Goal: Transaction & Acquisition: Purchase product/service

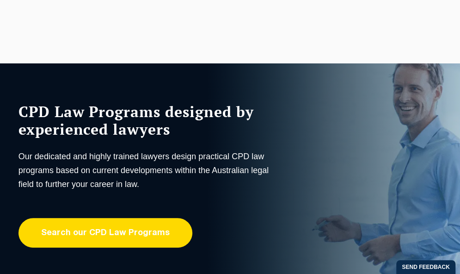
click at [146, 234] on link "Search our CPD Law Programs" at bounding box center [106, 233] width 174 height 30
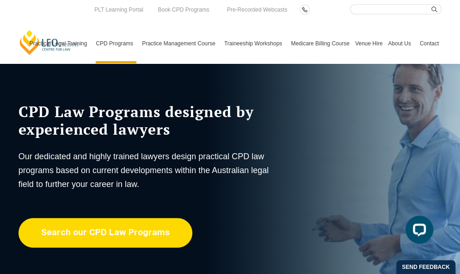
click at [95, 233] on link "Search our CPD Law Programs" at bounding box center [106, 233] width 174 height 30
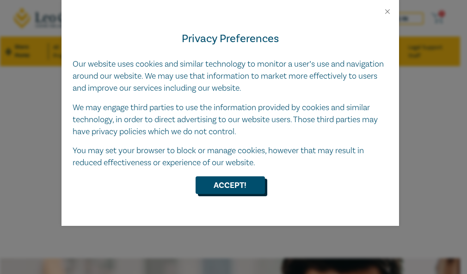
click at [237, 189] on button "Accept!" at bounding box center [230, 185] width 69 height 18
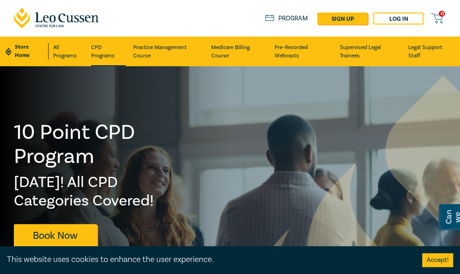
click at [94, 58] on link "CPD Programs" at bounding box center [108, 52] width 35 height 30
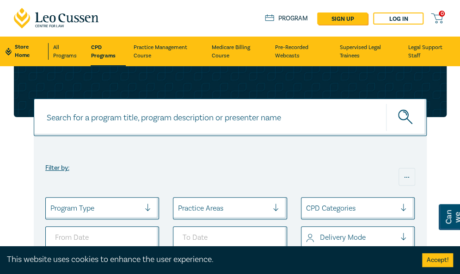
scroll to position [105, 0]
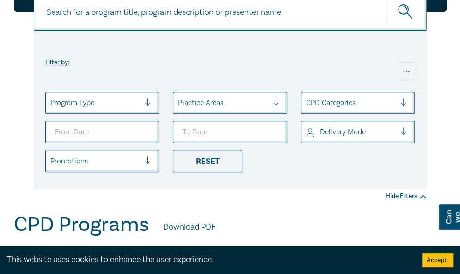
click at [226, 112] on div "Practice Areas" at bounding box center [230, 103] width 114 height 22
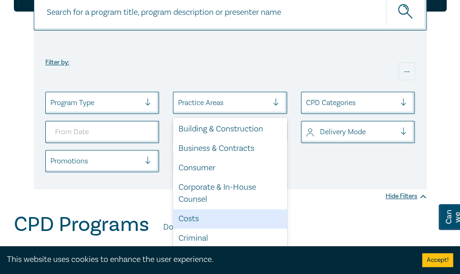
scroll to position [25, 0]
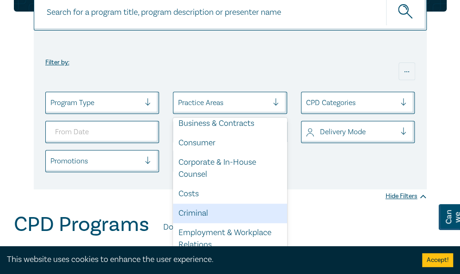
click at [217, 211] on div "Criminal" at bounding box center [230, 213] width 114 height 19
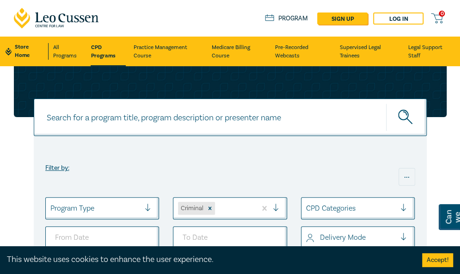
click at [445, 261] on button "Accept!" at bounding box center [437, 260] width 31 height 14
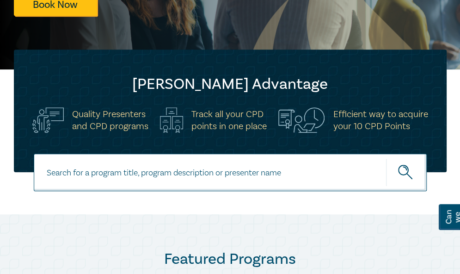
scroll to position [231, 0]
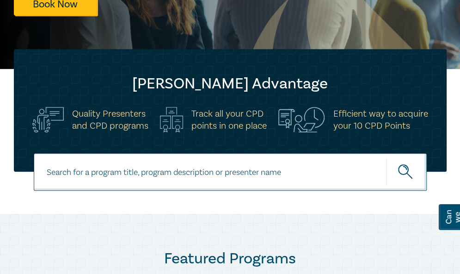
click at [236, 172] on input at bounding box center [230, 171] width 393 height 37
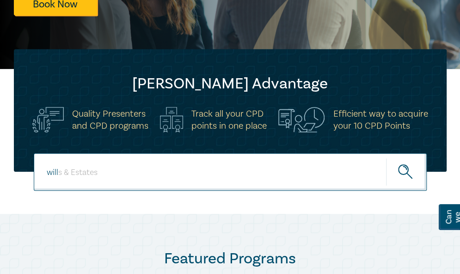
type input "will"
click at [386, 158] on button "submit" at bounding box center [406, 172] width 41 height 28
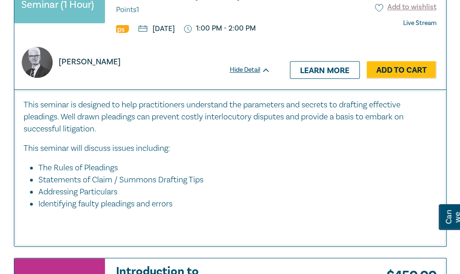
scroll to position [1636, 0]
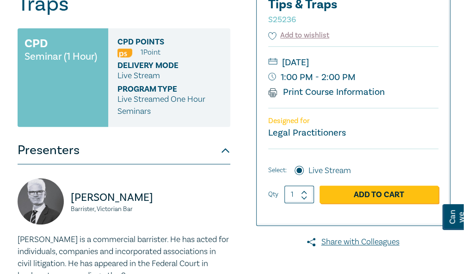
scroll to position [171, 0]
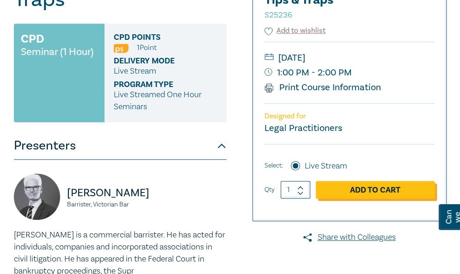
click at [354, 196] on link "Add to Cart" at bounding box center [375, 190] width 119 height 18
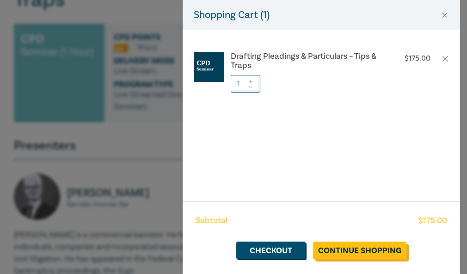
click at [332, 253] on link "Continue Shopping" at bounding box center [359, 250] width 93 height 18
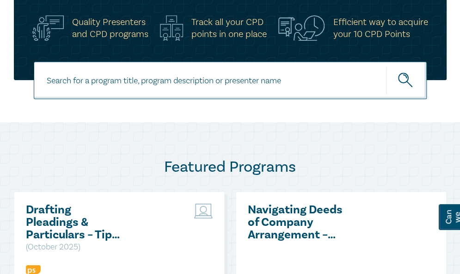
scroll to position [321, 0]
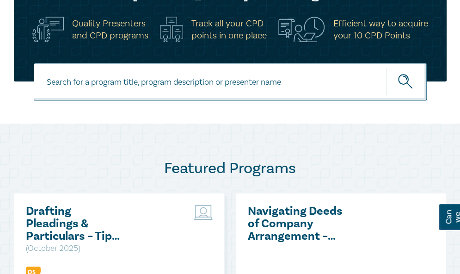
click at [228, 31] on h5 "Track all your CPD points in one place" at bounding box center [228, 30] width 75 height 24
click at [367, 21] on h5 "Efficient way to acquire your 10 CPD Points" at bounding box center [380, 30] width 95 height 24
click at [91, 18] on h5 "Quality Presenters and CPD programs" at bounding box center [110, 30] width 76 height 24
click at [93, 74] on input at bounding box center [230, 81] width 393 height 37
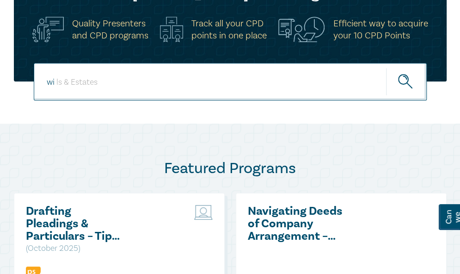
type input "w"
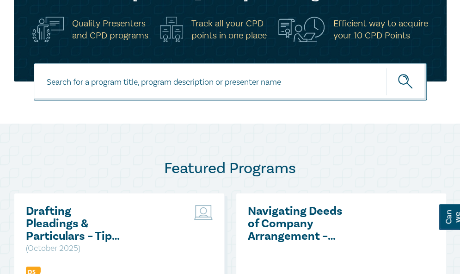
click at [191, 157] on div "Featured Programs Drafting Pleadings & Particulars – Tips & Traps ( [DATE] ) [D…" at bounding box center [230, 277] width 460 height 309
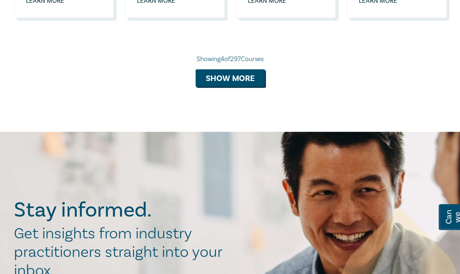
scroll to position [1052, 0]
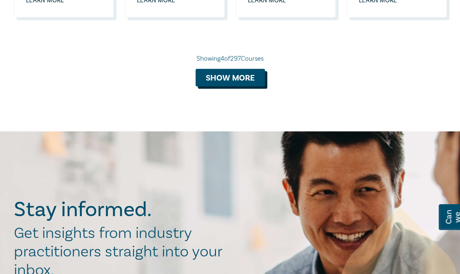
click at [224, 86] on button "Show more" at bounding box center [230, 78] width 69 height 18
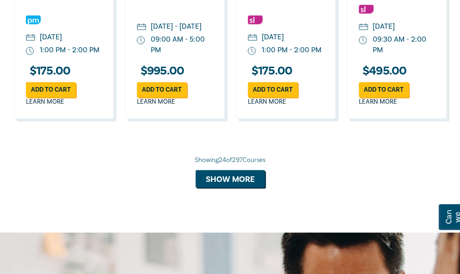
scroll to position [1955, 0]
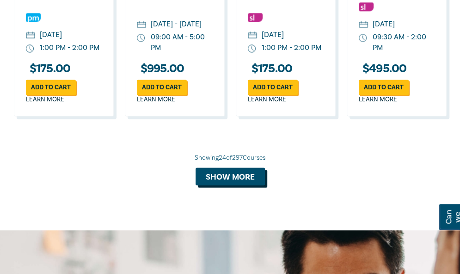
click at [223, 185] on button "Show more" at bounding box center [230, 176] width 69 height 18
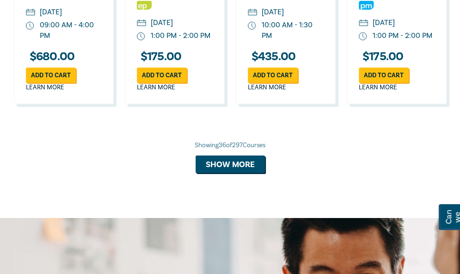
scroll to position [2798, 0]
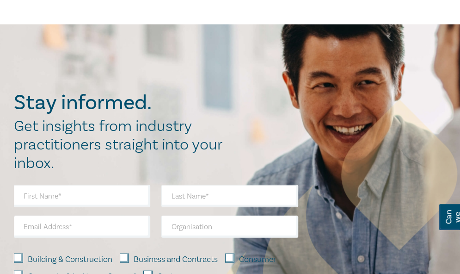
scroll to position [3415, 0]
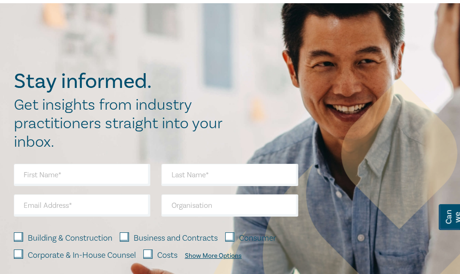
scroll to position [3997, 0]
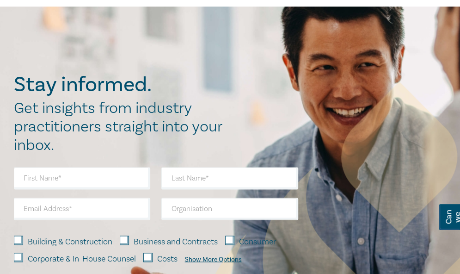
scroll to position [4612, 0]
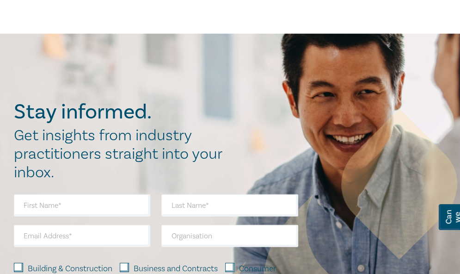
scroll to position [5105, 0]
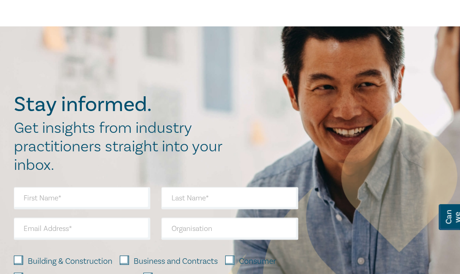
scroll to position [5553, 0]
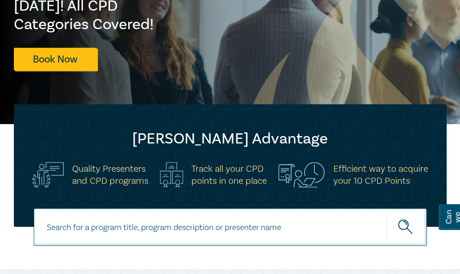
scroll to position [218, 0]
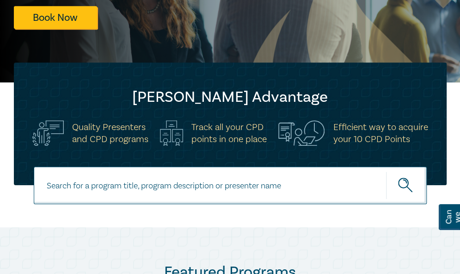
click at [75, 189] on input at bounding box center [230, 185] width 393 height 37
type input "wills"
click at [386, 171] on button "submit" at bounding box center [406, 185] width 41 height 28
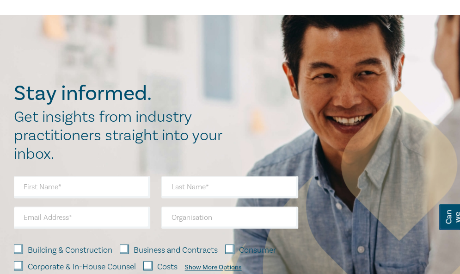
scroll to position [5924, 0]
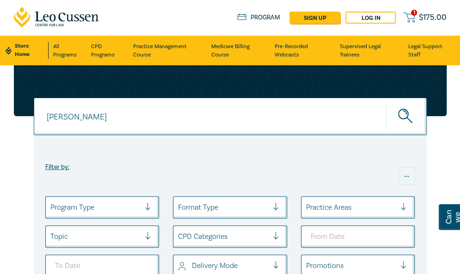
scroll to position [0, 0]
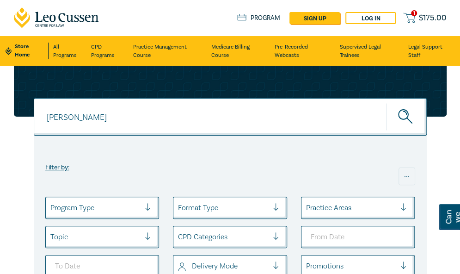
click at [408, 110] on icon "submit" at bounding box center [406, 117] width 16 height 16
click at [400, 113] on icon "submit" at bounding box center [406, 117] width 16 height 16
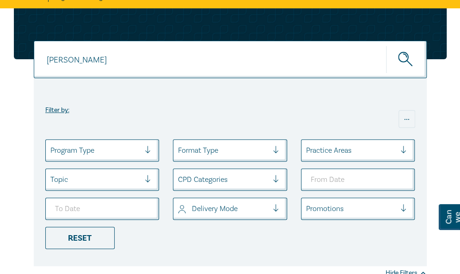
scroll to position [0, 0]
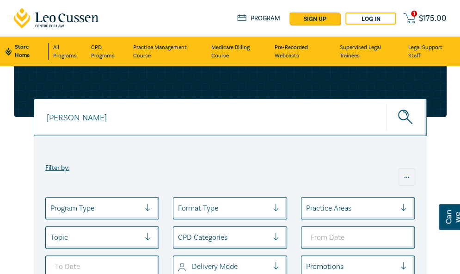
click at [71, 116] on div "wills" at bounding box center [230, 117] width 393 height 37
type input "w"
click at [386, 103] on button "submit" at bounding box center [406, 117] width 41 height 28
click at [404, 113] on icon "submit" at bounding box center [406, 118] width 16 height 16
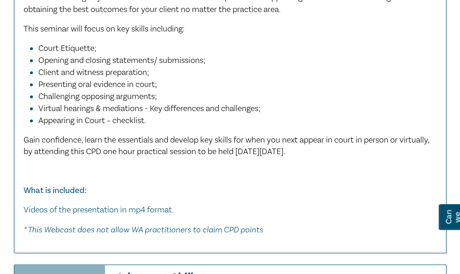
scroll to position [1690, 0]
click at [306, 67] on li "Opening and closing statements/ submissions;" at bounding box center [232, 61] width 389 height 12
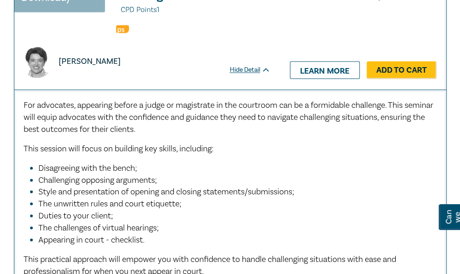
scroll to position [1997, 0]
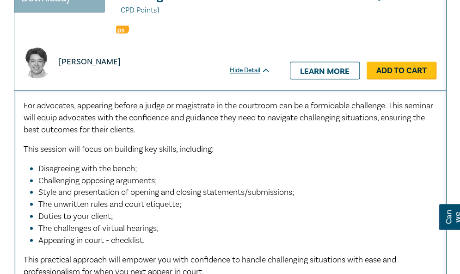
click at [389, 79] on link "Add to Cart" at bounding box center [402, 71] width 70 height 18
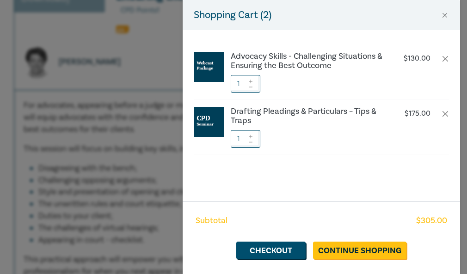
click at [62, 183] on div "Shopping Cart ( 2 ) Advocacy Skills - Challenging Situations & Ensuring the Bes…" at bounding box center [233, 137] width 467 height 274
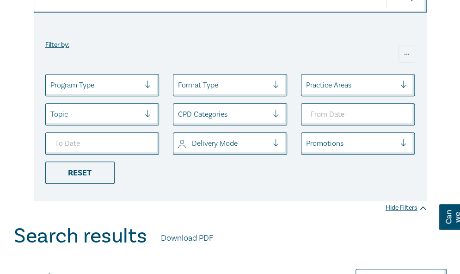
scroll to position [0, 0]
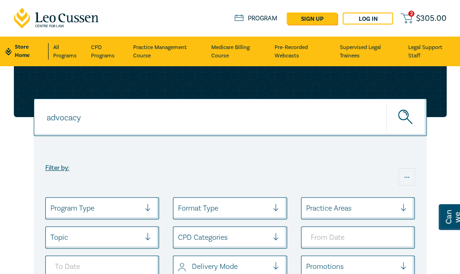
click at [96, 121] on input "advocacy" at bounding box center [230, 117] width 393 height 37
type input "a"
click at [386, 103] on button "submit" at bounding box center [406, 117] width 41 height 28
click at [402, 104] on button "submit" at bounding box center [406, 117] width 41 height 28
click at [404, 117] on icon "submit" at bounding box center [406, 118] width 16 height 16
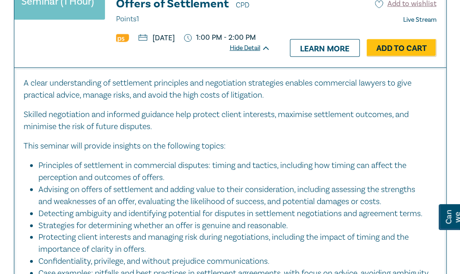
scroll to position [816, 0]
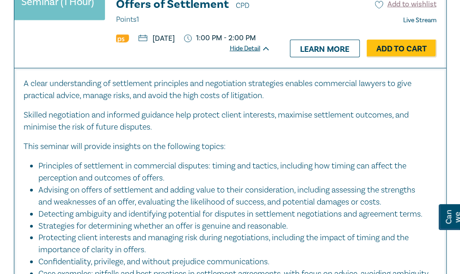
click at [296, 184] on div "A clear understanding of settlement principles and negotiation strategies enabl…" at bounding box center [231, 194] width 414 height 233
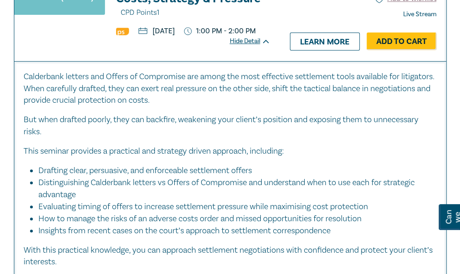
scroll to position [1527, 0]
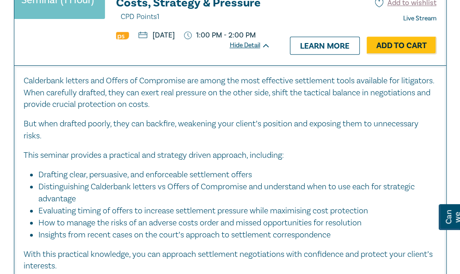
click at [229, 161] on p "This seminar provides a practical and strategy driven approach, including:" at bounding box center [231, 155] width 414 height 12
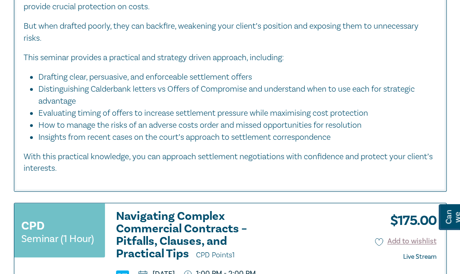
scroll to position [1624, 0]
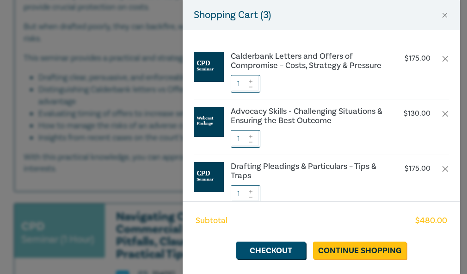
click at [124, 189] on div "Shopping Cart ( 3 ) Calderbank Letters and Offers of Compromise – Costs, Strate…" at bounding box center [233, 137] width 467 height 274
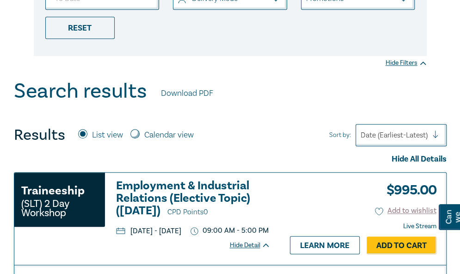
scroll to position [0, 0]
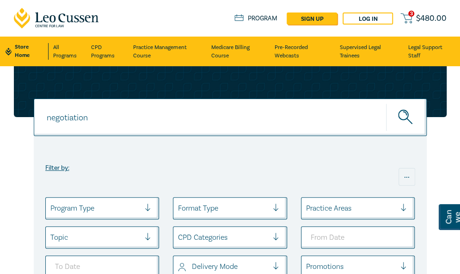
click at [124, 111] on input "negotiation" at bounding box center [230, 117] width 393 height 37
type input "n"
click at [386, 103] on button "submit" at bounding box center [406, 117] width 41 height 28
click at [412, 117] on icon "submit" at bounding box center [406, 118] width 16 height 16
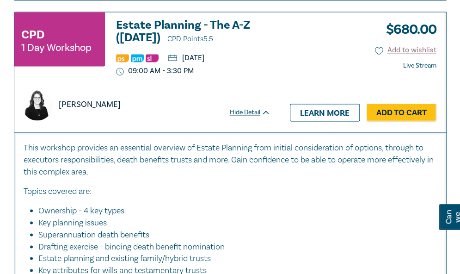
scroll to position [1930, 0]
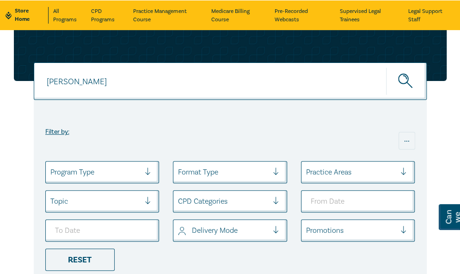
scroll to position [0, 0]
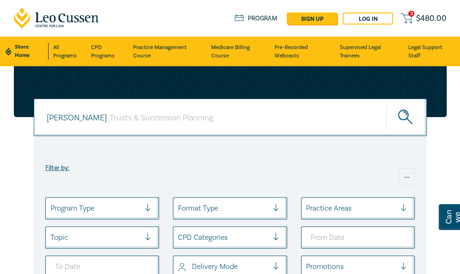
click at [99, 111] on div "wills wills" at bounding box center [230, 117] width 393 height 37
type input "w"
click at [386, 103] on button "submit" at bounding box center [406, 117] width 41 height 28
click at [168, 128] on input "AI" at bounding box center [230, 117] width 393 height 37
type input "A"
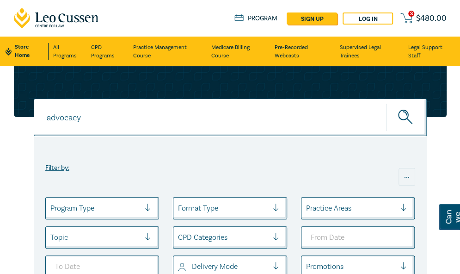
type input "advocacy"
click at [406, 14] on icon at bounding box center [407, 18] width 12 height 12
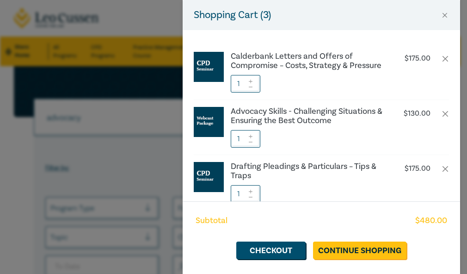
scroll to position [0, 0]
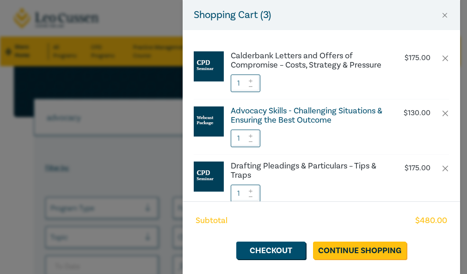
click at [309, 124] on h6 "Advocacy Skills - Challenging Situations & Ensuring the Best Outcome" at bounding box center [308, 115] width 154 height 19
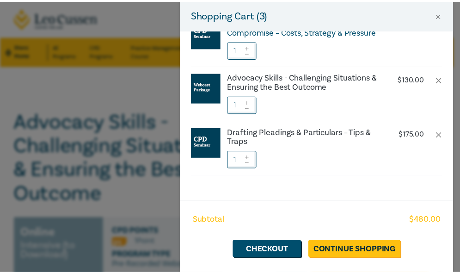
scroll to position [34, 0]
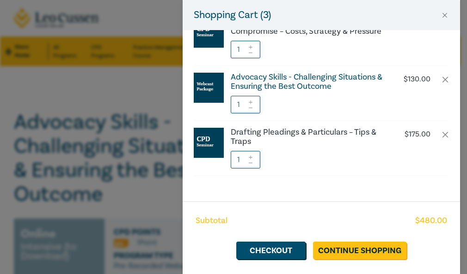
click at [277, 91] on h6 "Advocacy Skills - Challenging Situations & Ensuring the Best Outcome" at bounding box center [308, 82] width 154 height 19
click at [75, 177] on div "Shopping Cart ( 3 ) Calderbank Letters and Offers of Compromise – Costs, Strate…" at bounding box center [233, 137] width 467 height 274
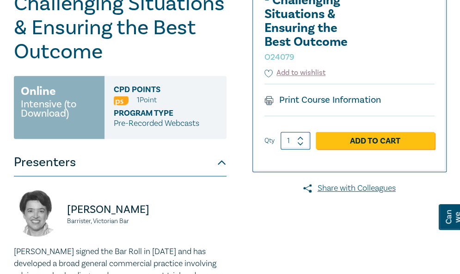
scroll to position [252, 0]
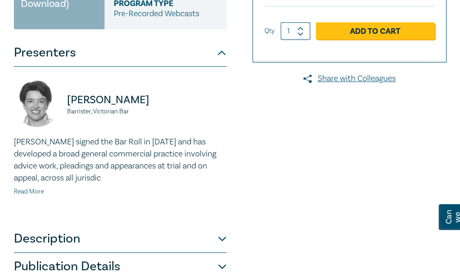
click at [21, 190] on link "Read More" at bounding box center [29, 191] width 30 height 8
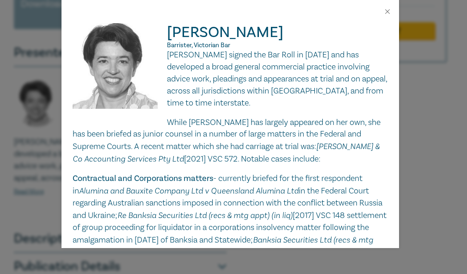
click at [437, 121] on div "Kate Anderson Barrister, Victorian Bar Kate Anderson signed the Bar Roll in Nov…" at bounding box center [233, 137] width 467 height 274
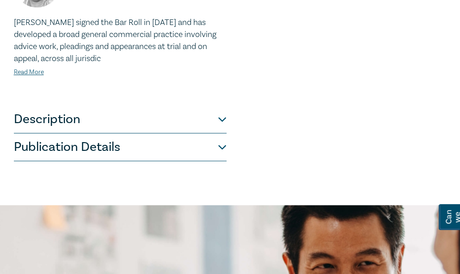
scroll to position [382, 0]
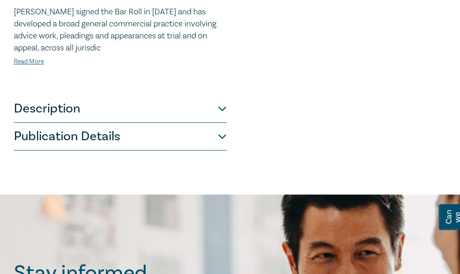
click at [166, 108] on button "Description" at bounding box center [120, 109] width 213 height 28
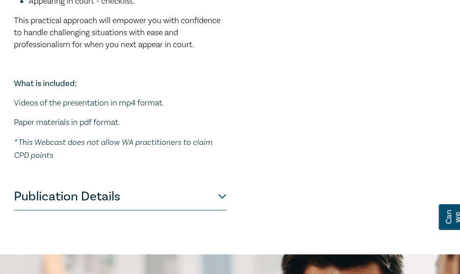
scroll to position [539, 0]
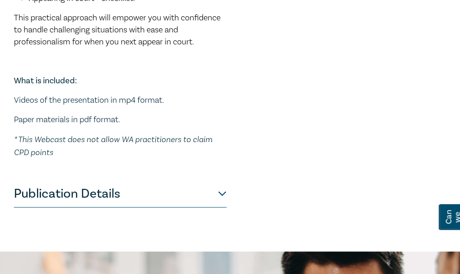
click at [174, 189] on button "Publication Details" at bounding box center [120, 193] width 213 height 28
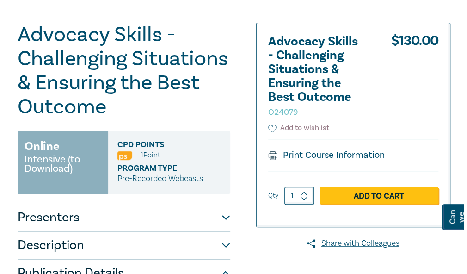
scroll to position [0, 0]
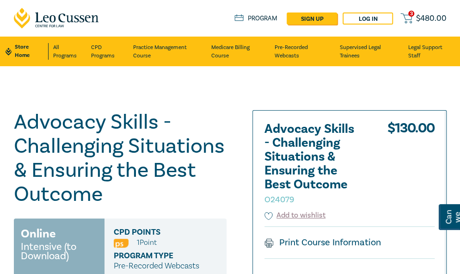
click at [412, 18] on icon at bounding box center [407, 18] width 12 height 12
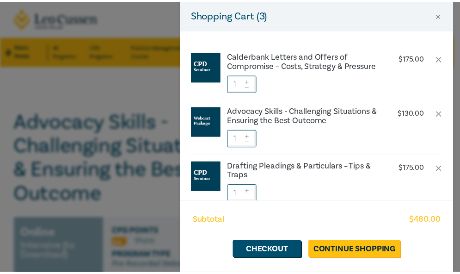
scroll to position [48, 0]
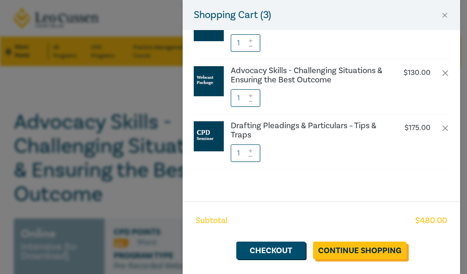
click at [355, 250] on link "Continue Shopping" at bounding box center [359, 250] width 93 height 18
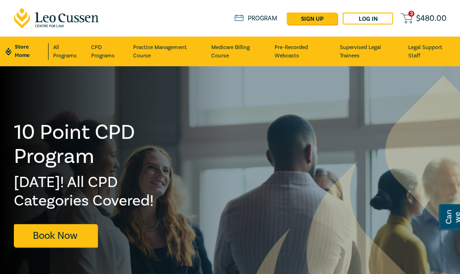
click at [409, 13] on span "3" at bounding box center [411, 14] width 6 height 6
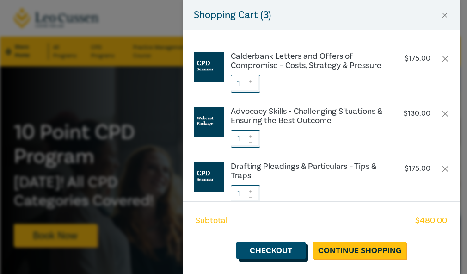
click at [285, 252] on link "Checkout" at bounding box center [270, 250] width 69 height 18
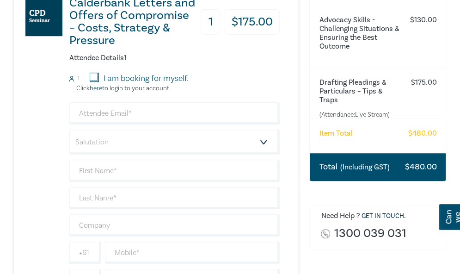
scroll to position [301, 0]
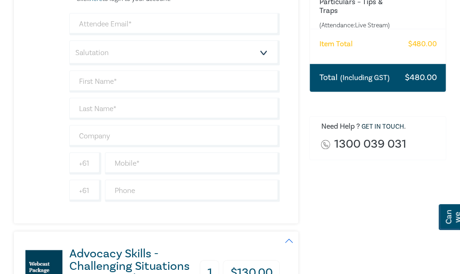
click at [365, 79] on small "(Including GST)" at bounding box center [364, 77] width 49 height 9
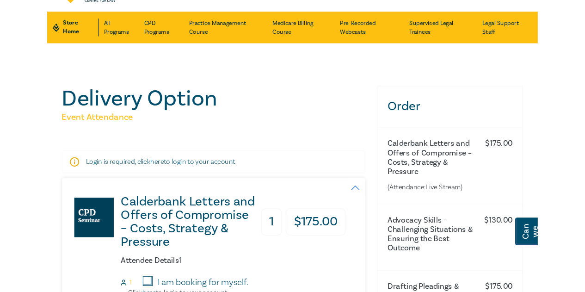
scroll to position [0, 0]
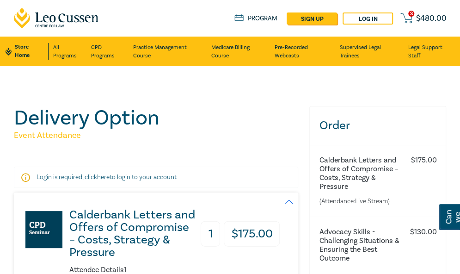
click at [418, 18] on span "$ 480.00" at bounding box center [431, 18] width 31 height 8
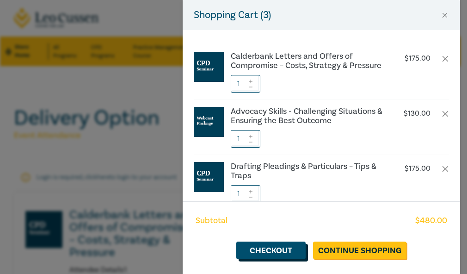
click at [286, 256] on link "Checkout" at bounding box center [270, 250] width 69 height 18
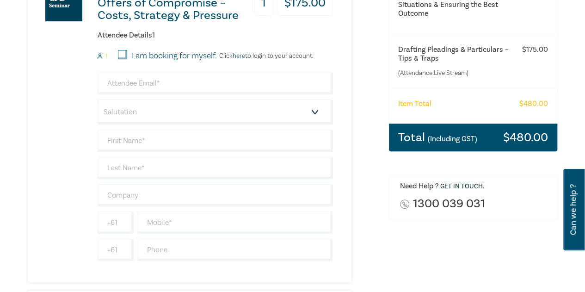
scroll to position [219, 0]
click at [121, 53] on input "I am booking for myself." at bounding box center [122, 53] width 9 height 9
checkbox input "true"
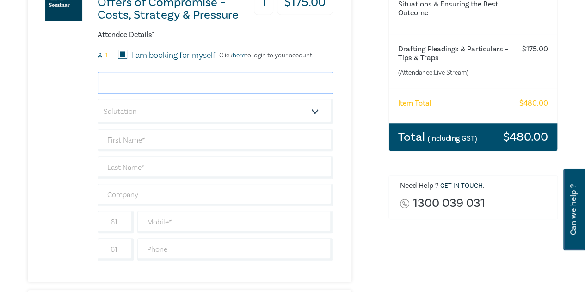
click at [124, 85] on input "email" at bounding box center [215, 83] width 235 height 22
type input "[EMAIL_ADDRESS][DOMAIN_NAME]"
click at [142, 113] on select "Salutation Mr. Mrs. Ms. Miss Dr. Prof. Other" at bounding box center [215, 111] width 235 height 25
select select "Ms."
click at [98, 99] on select "Salutation Mr. Mrs. Ms. Miss Dr. Prof. Other" at bounding box center [215, 111] width 235 height 25
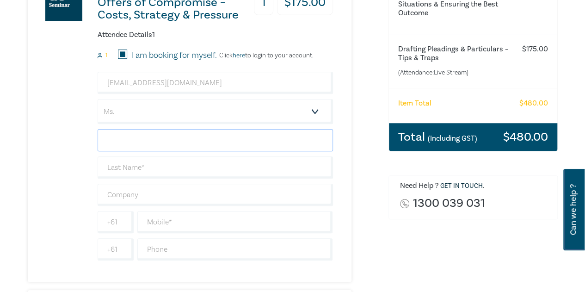
click at [115, 140] on input "text" at bounding box center [215, 140] width 235 height 22
type input "Juanita"
click at [114, 162] on input "text" at bounding box center [215, 167] width 235 height 22
type input "Zankin"
click at [129, 196] on input "text" at bounding box center [215, 195] width 235 height 22
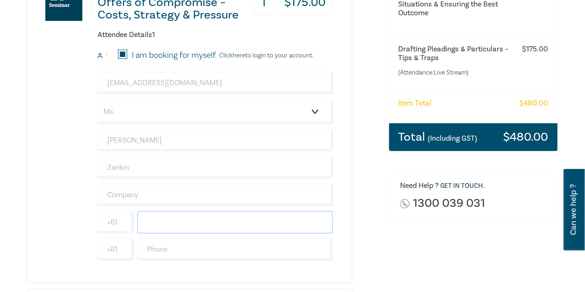
click at [158, 221] on input "text" at bounding box center [235, 222] width 196 height 22
type input "0403345146"
click at [162, 249] on input "text" at bounding box center [235, 249] width 196 height 22
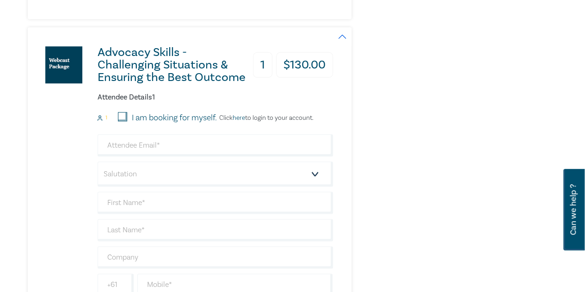
scroll to position [500, 0]
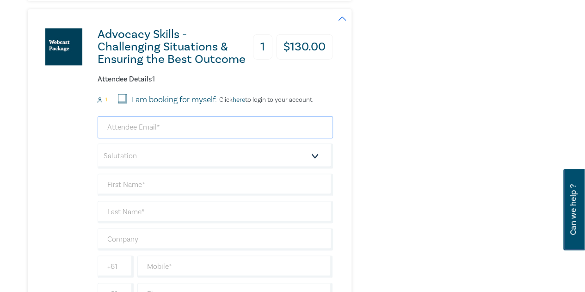
click at [126, 123] on input "email" at bounding box center [215, 127] width 235 height 22
type input "[EMAIL_ADDRESS][DOMAIN_NAME]"
click at [137, 154] on select "Salutation Mr. Mrs. Ms. Miss Dr. Prof. Other" at bounding box center [215, 155] width 235 height 25
select select "Ms."
click at [98, 143] on select "Salutation Mr. Mrs. Ms. Miss Dr. Prof. Other" at bounding box center [215, 155] width 235 height 25
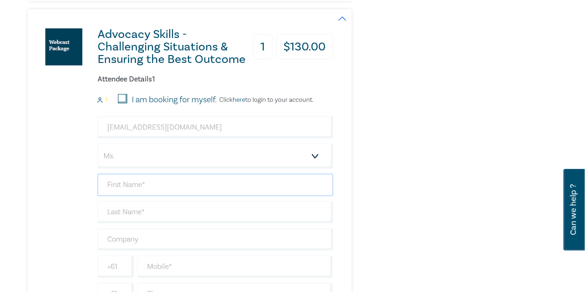
click at [111, 181] on input "text" at bounding box center [215, 184] width 235 height 22
type input "j"
type input "Juanita"
click at [116, 212] on input "text" at bounding box center [215, 212] width 235 height 22
type input "Z"
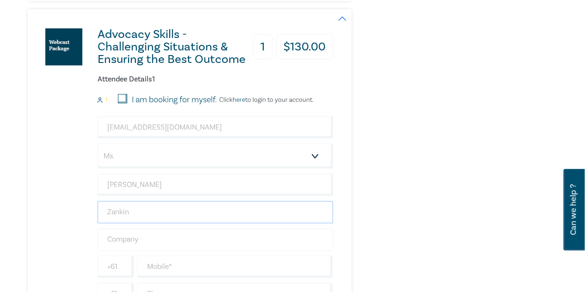
type input "Zankin"
click at [174, 230] on input "text" at bounding box center [215, 239] width 235 height 22
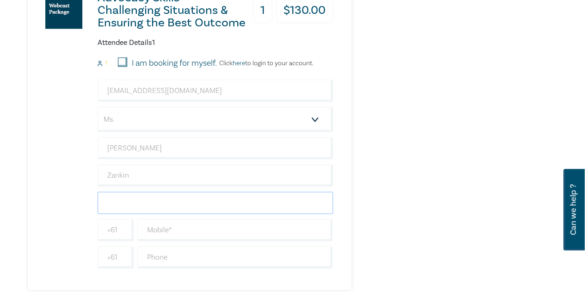
scroll to position [537, 0]
click at [174, 230] on input "text" at bounding box center [235, 229] width 196 height 22
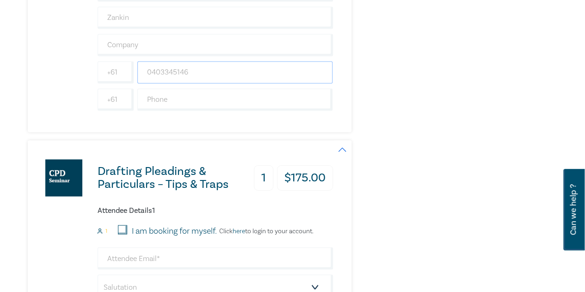
scroll to position [717, 0]
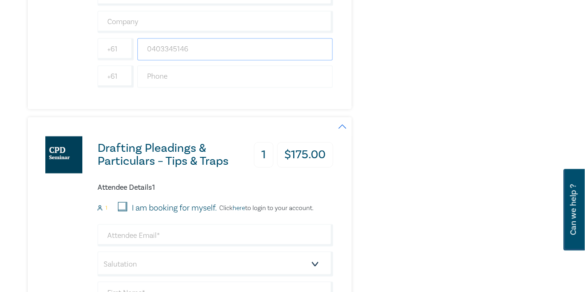
type input "0403345146"
click at [168, 72] on input "text" at bounding box center [235, 76] width 196 height 22
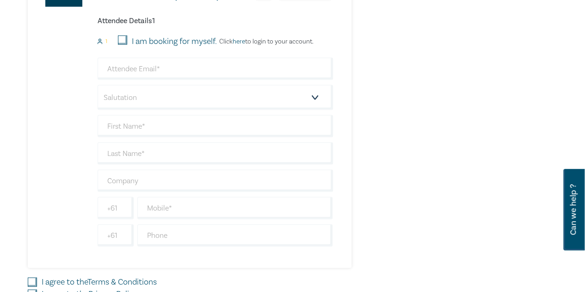
scroll to position [885, 0]
click at [168, 72] on input "email" at bounding box center [215, 67] width 235 height 22
type input "[EMAIL_ADDRESS][DOMAIN_NAME]"
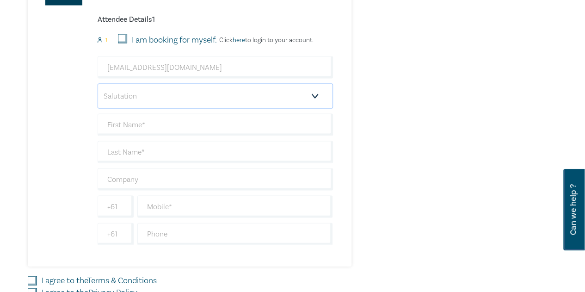
click at [170, 92] on select "Salutation Mr. Mrs. Ms. Miss Dr. Prof. Other" at bounding box center [215, 96] width 235 height 25
select select "Ms."
click at [98, 84] on select "Salutation Mr. Mrs. Ms. Miss Dr. Prof. Other" at bounding box center [215, 96] width 235 height 25
click at [134, 117] on input "text" at bounding box center [215, 125] width 235 height 22
type input "Juanita"
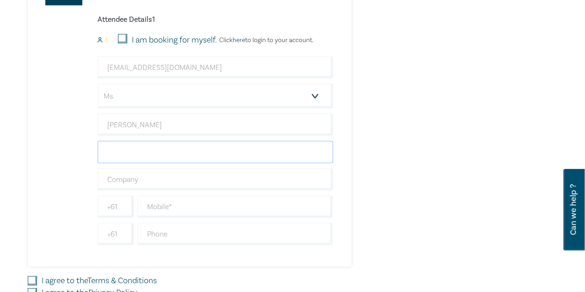
click at [123, 147] on input "text" at bounding box center [215, 152] width 235 height 22
type input "Zankin"
click at [126, 176] on input "text" at bounding box center [215, 179] width 235 height 22
click at [182, 202] on input "text" at bounding box center [235, 207] width 196 height 22
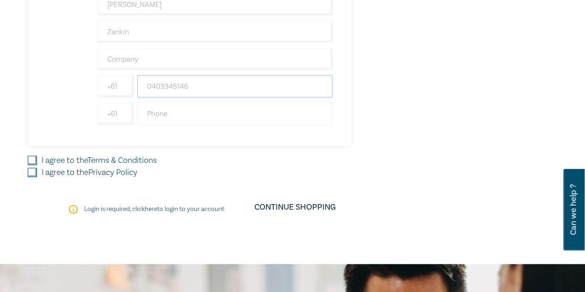
scroll to position [1006, 0]
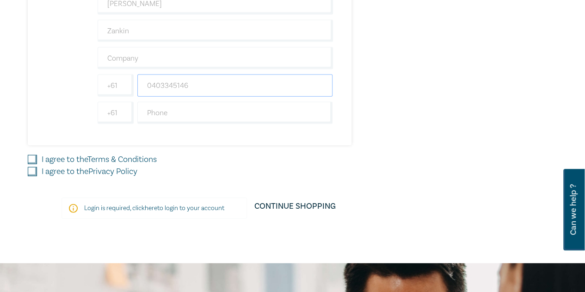
type input "0403345146"
click at [32, 155] on input "I agree to the Terms & Conditions" at bounding box center [32, 159] width 9 height 9
checkbox input "true"
click at [36, 167] on input "I agree to the Privacy Policy" at bounding box center [32, 171] width 9 height 9
checkbox input "true"
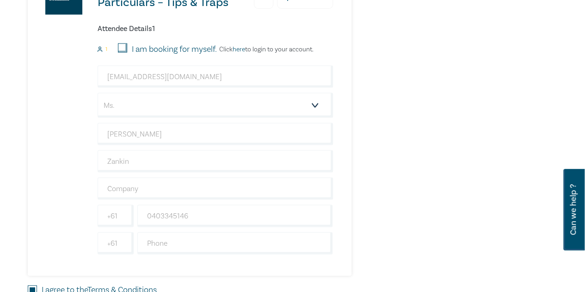
scroll to position [874, 0]
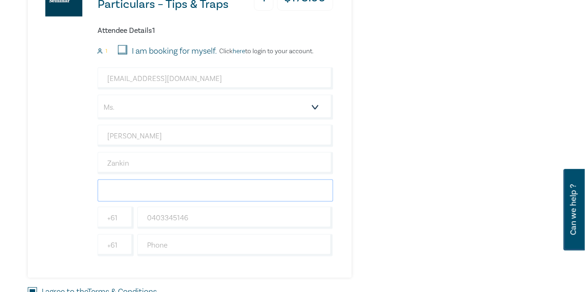
click at [287, 191] on input "text" at bounding box center [215, 190] width 235 height 22
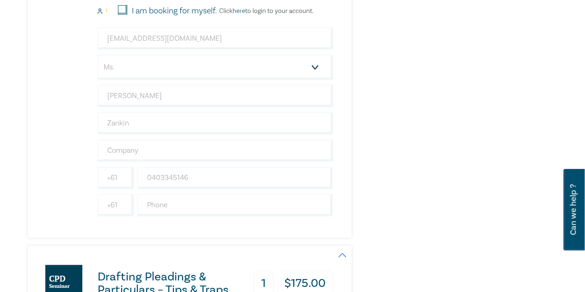
scroll to position [587, 0]
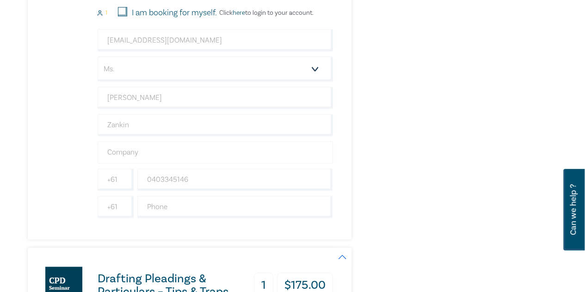
type input "Leo Cussen"
click at [182, 144] on input "text" at bounding box center [215, 152] width 235 height 22
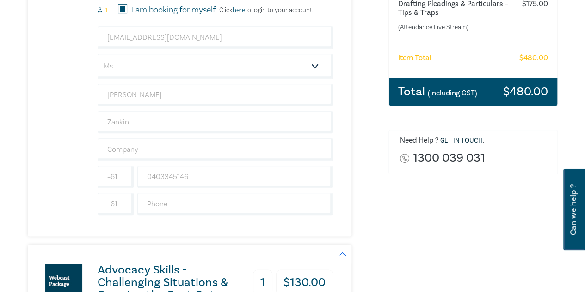
scroll to position [263, 0]
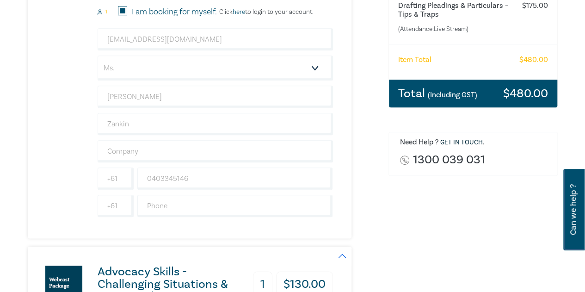
type input "Leo Cussen"
click at [182, 144] on input "text" at bounding box center [215, 151] width 235 height 22
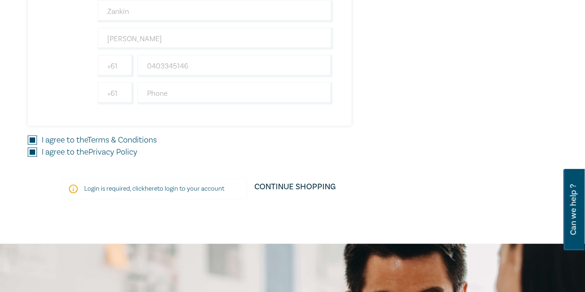
scroll to position [1025, 0]
type input "Leo Cussen"
click at [175, 185] on p "Login is required, click here to login to your account" at bounding box center [154, 189] width 140 height 9
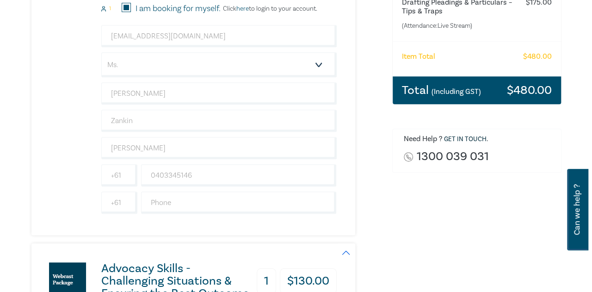
scroll to position [0, 0]
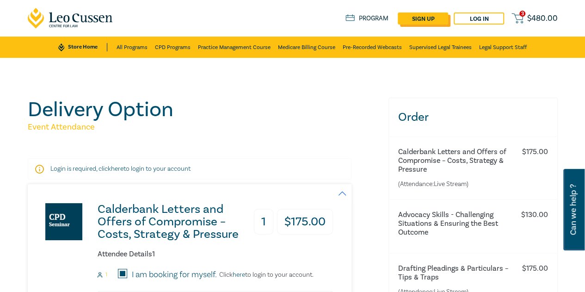
click at [424, 19] on link "sign up" at bounding box center [423, 18] width 50 height 12
select select "AU"
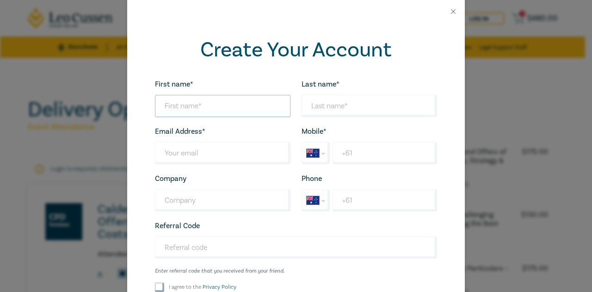
click at [170, 104] on input "First name*" at bounding box center [223, 106] width 136 height 22
type input "Juanita"
type input "Zankin"
type input "j"
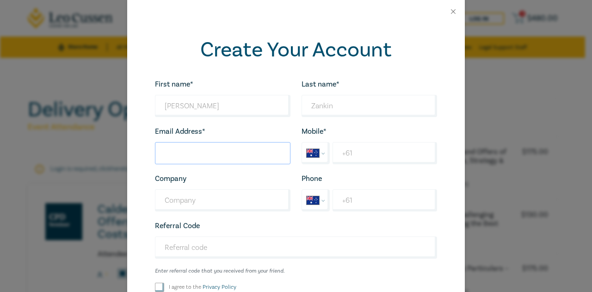
paste input "[EMAIL_ADDRESS][DOMAIN_NAME]"
type input "[EMAIL_ADDRESS][DOMAIN_NAME]"
click at [381, 152] on input "+61" at bounding box center [385, 153] width 105 height 22
type input "+61 0403 345 146"
click at [224, 194] on input "Company" at bounding box center [223, 200] width 136 height 22
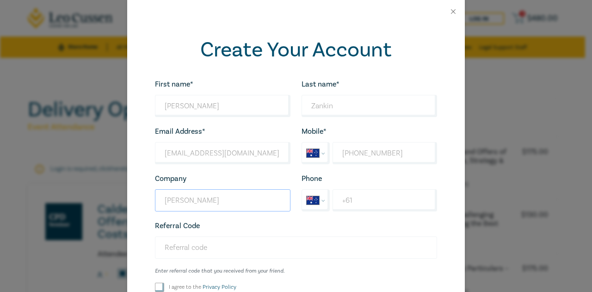
type input "Leo Cussen"
click at [174, 247] on input "Referral Code" at bounding box center [296, 247] width 282 height 22
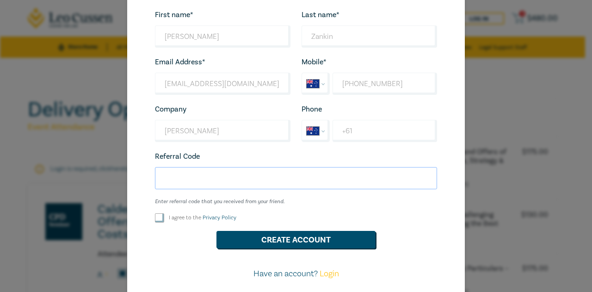
scroll to position [70, 0]
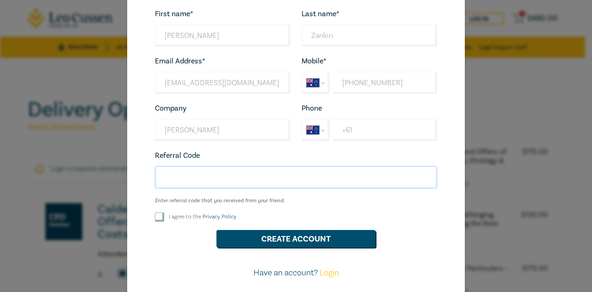
click at [169, 172] on input "Referral Code" at bounding box center [296, 177] width 282 height 22
paste input "LEOFAMILYCPD"
type input "LEOFAMILYCPD"
click at [156, 210] on div "First name* Juanita Looks good! Last name* Zankin Looks good! Email Address* jz…" at bounding box center [295, 147] width 293 height 278
click at [287, 238] on button "Create Account" at bounding box center [295, 239] width 159 height 18
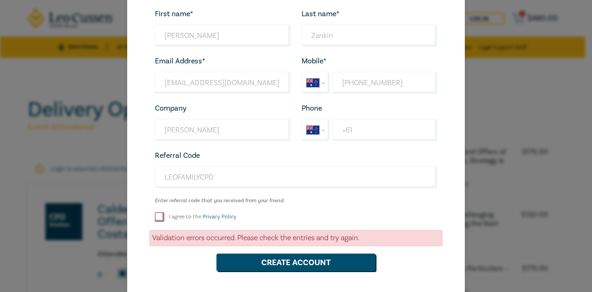
click at [155, 218] on input "I agree to the Privacy Policy" at bounding box center [159, 216] width 9 height 9
checkbox input "true"
click at [260, 256] on button "Create Account" at bounding box center [295, 262] width 159 height 18
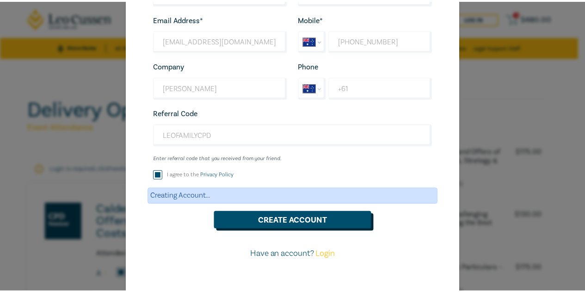
scroll to position [0, 0]
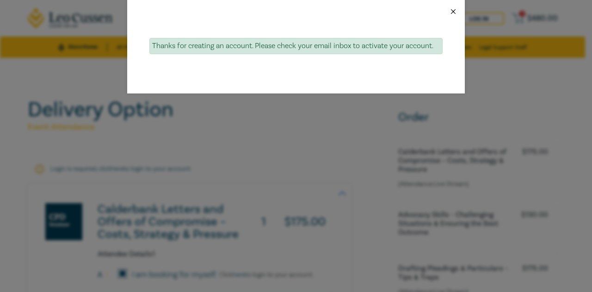
click at [453, 14] on button "Close" at bounding box center [453, 11] width 8 height 8
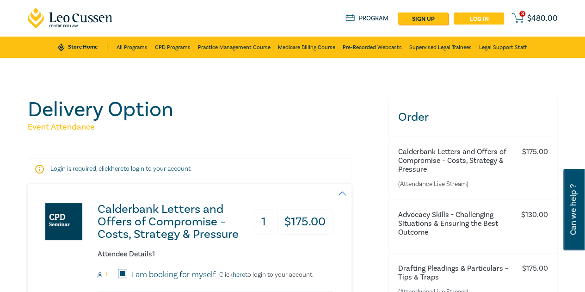
click at [460, 20] on link "Log in" at bounding box center [479, 18] width 50 height 12
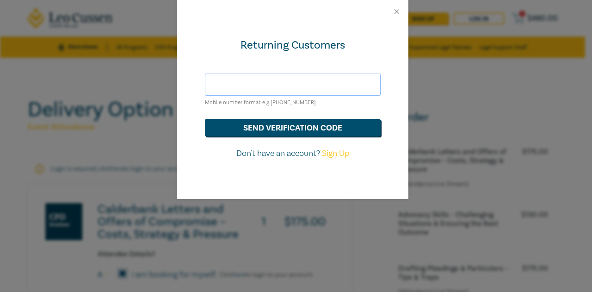
click at [281, 87] on input "text" at bounding box center [293, 85] width 176 height 22
type input "0"
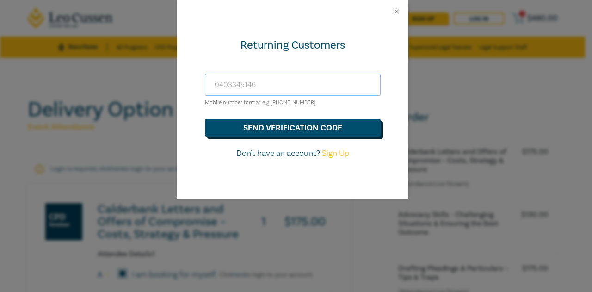
type input "0403345146"
click at [272, 130] on button "send verification code" at bounding box center [293, 128] width 176 height 18
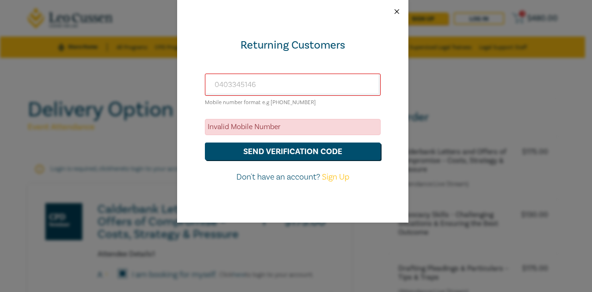
click at [399, 12] on button "Close" at bounding box center [397, 11] width 8 height 8
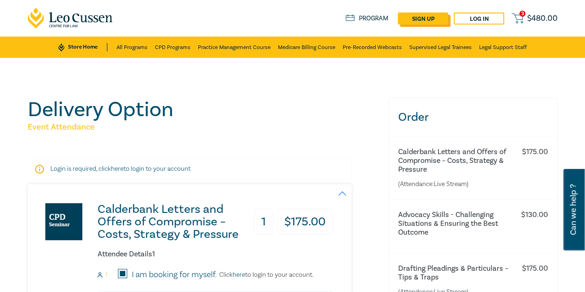
click at [430, 16] on link "sign up" at bounding box center [423, 18] width 50 height 12
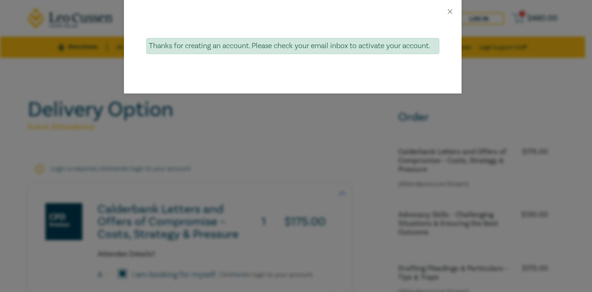
click at [339, 170] on div "Thanks for creating an account. Please check your email inbox to activate your …" at bounding box center [296, 146] width 592 height 292
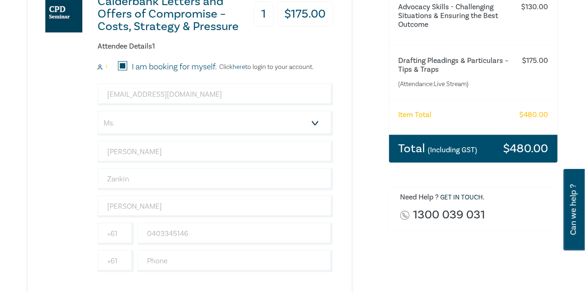
scroll to position [208, 0]
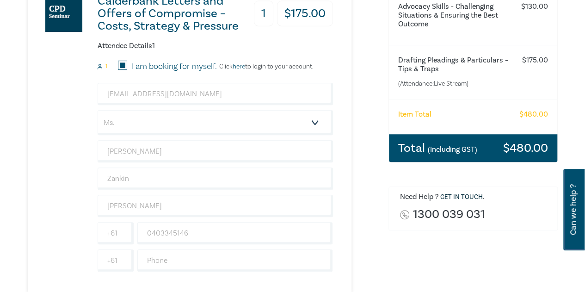
click at [450, 154] on div "Total (Including GST) $ 480.00" at bounding box center [473, 148] width 168 height 28
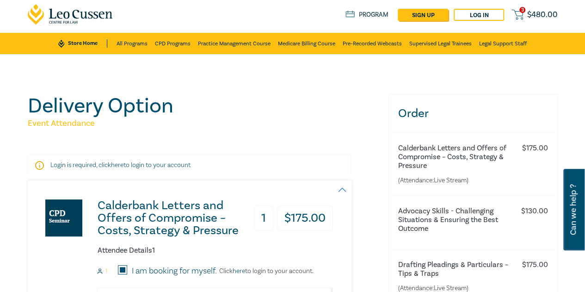
scroll to position [5, 0]
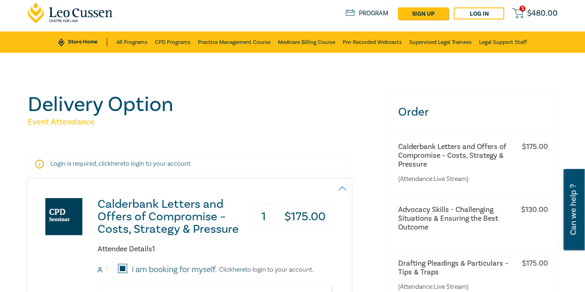
click at [154, 226] on h3 "Calderbank Letters and Offers of Compromise – Costs, Strategy & Pressure" at bounding box center [174, 216] width 152 height 37
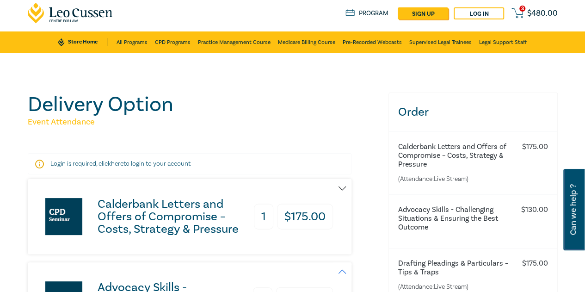
scroll to position [143, 0]
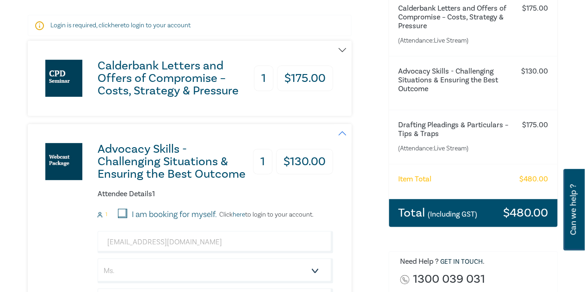
click at [430, 25] on h6 "Calderbank Letters and Offers of Compromise – Costs, Strategy & Pressure" at bounding box center [454, 17] width 113 height 26
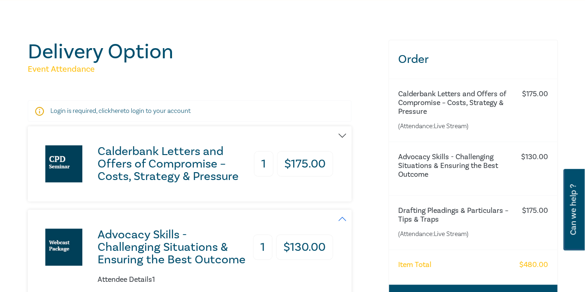
scroll to position [57, 0]
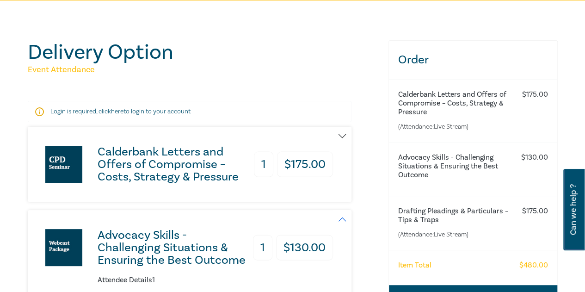
click at [423, 99] on h6 "Calderbank Letters and Offers of Compromise – Costs, Strategy & Pressure" at bounding box center [454, 103] width 113 height 26
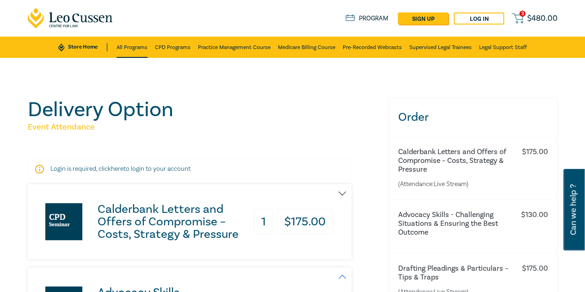
click at [136, 50] on link "All Programs" at bounding box center [132, 47] width 31 height 21
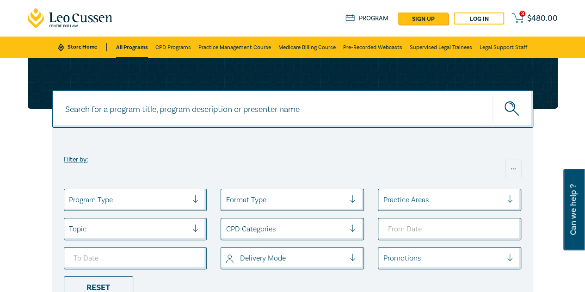
click at [269, 108] on input at bounding box center [292, 108] width 481 height 37
type input "calderbank"
click at [460, 95] on button "submit" at bounding box center [513, 109] width 41 height 28
click at [460, 99] on button "submit" at bounding box center [513, 109] width 41 height 28
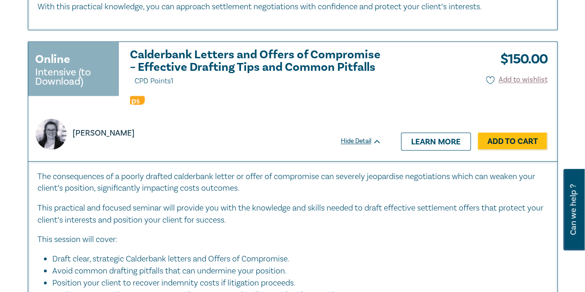
scroll to position [672, 0]
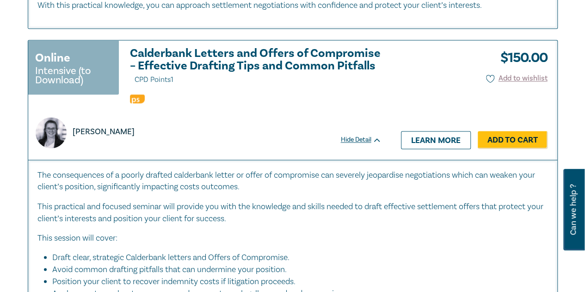
click at [313, 59] on h3 "Calderbank Letters and Offers of Compromise – Effective Drafting Tips and Commo…" at bounding box center [256, 66] width 252 height 39
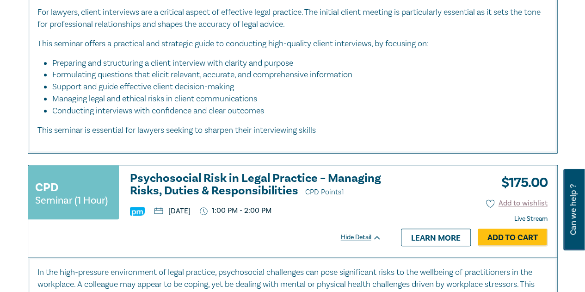
scroll to position [2059, 0]
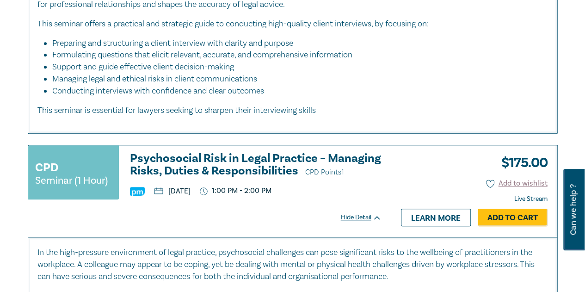
click at [296, 173] on h3 "Psychosocial Risk in Legal Practice – Managing Risks, Duties & Responsibilities…" at bounding box center [256, 165] width 252 height 26
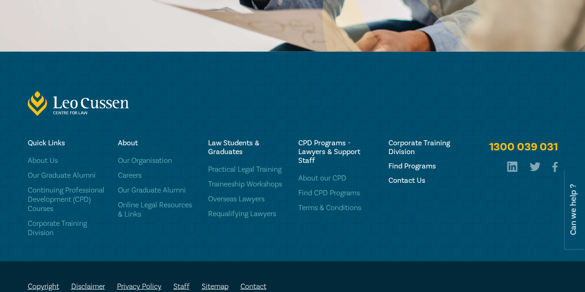
scroll to position [961, 0]
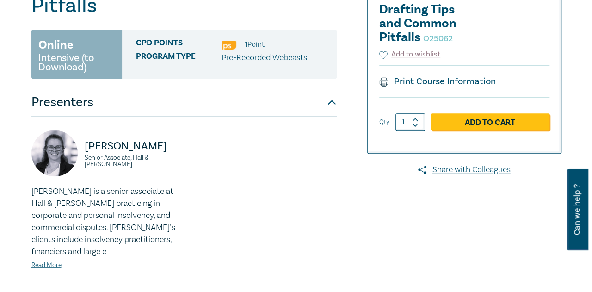
scroll to position [181, 0]
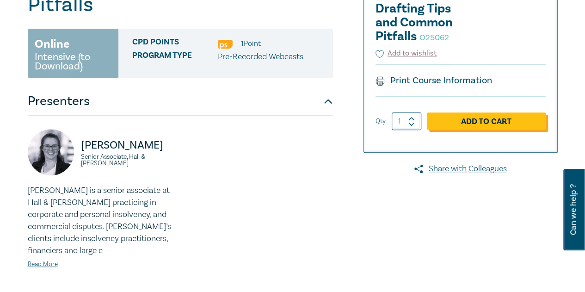
click at [497, 118] on link "Add to Cart" at bounding box center [486, 121] width 119 height 18
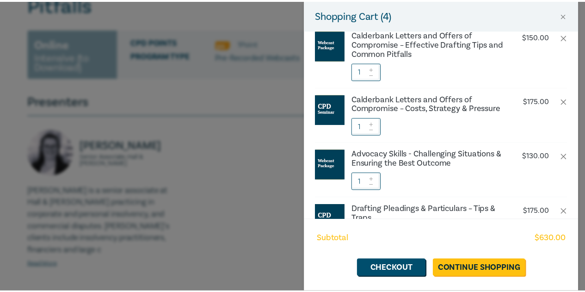
scroll to position [0, 0]
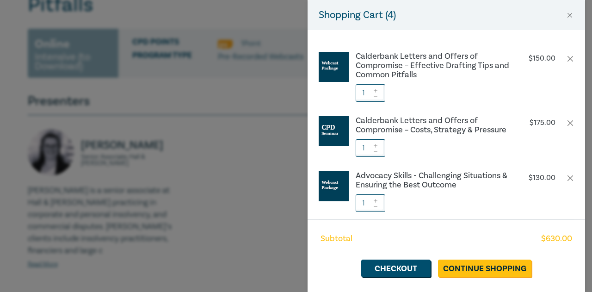
click at [187, 212] on div "Shopping Cart ( 4 ) Calderbank Letters and Offers of Compromise – Effective Dra…" at bounding box center [296, 146] width 592 height 292
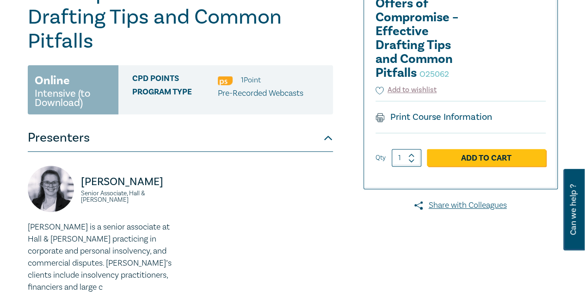
scroll to position [100, 0]
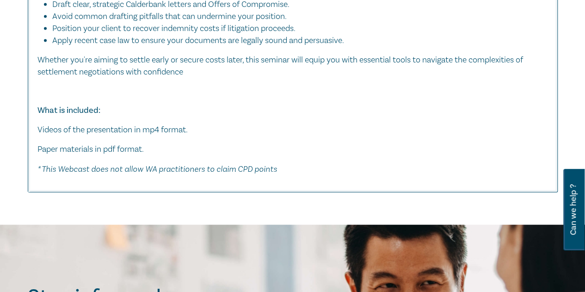
click at [331, 188] on div "The consequences of a poorly drafted calderbank letter or offer of compromise c…" at bounding box center [292, 49] width 529 height 285
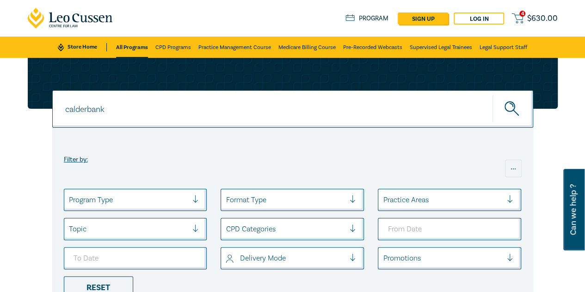
click at [520, 24] on div "Store Home About us Program sign up Log in 4 $ 630.00" at bounding box center [452, 18] width 212 height 12
click at [520, 21] on icon at bounding box center [518, 18] width 12 height 12
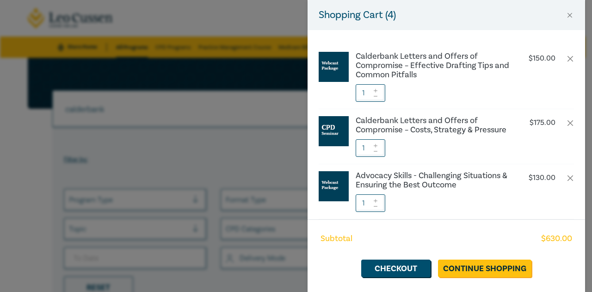
click at [212, 136] on div "Shopping Cart ( 4 ) Calderbank Letters and Offers of Compromise – Effective Dra…" at bounding box center [296, 146] width 592 height 292
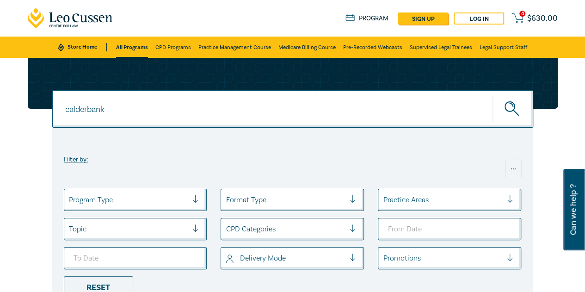
click at [522, 13] on span "4" at bounding box center [522, 14] width 6 height 6
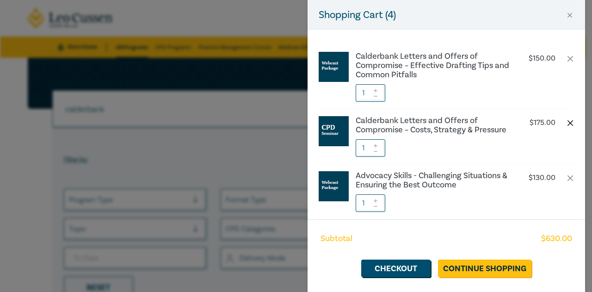
click at [567, 119] on button "button" at bounding box center [570, 122] width 7 height 7
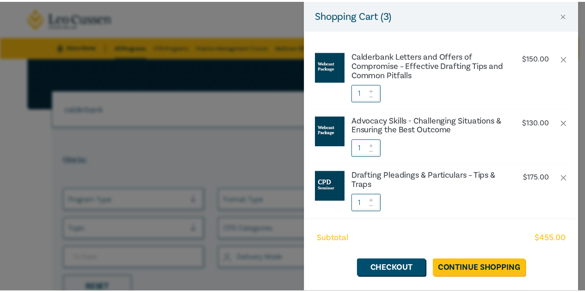
scroll to position [30, 0]
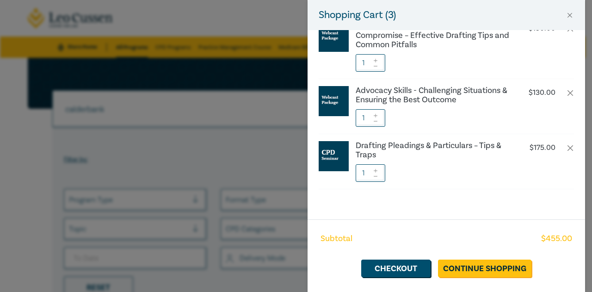
click at [196, 154] on div "Shopping Cart ( 3 ) Calderbank Letters and Offers of Compromise – Effective Dra…" at bounding box center [296, 146] width 592 height 292
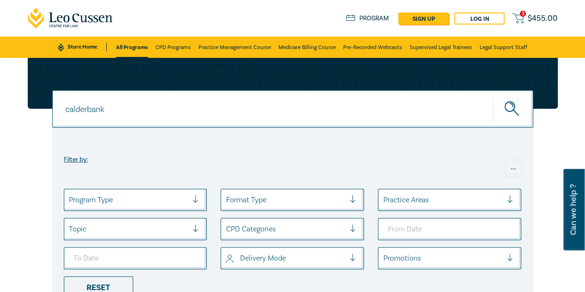
click at [135, 107] on input "calderbank" at bounding box center [292, 108] width 481 height 37
type input "c"
type input "pleadings"
click at [493, 95] on button "submit" at bounding box center [513, 109] width 41 height 28
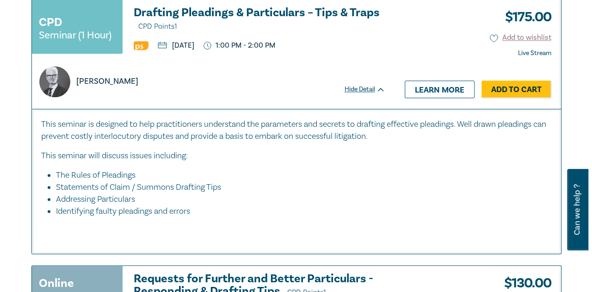
scroll to position [430, 0]
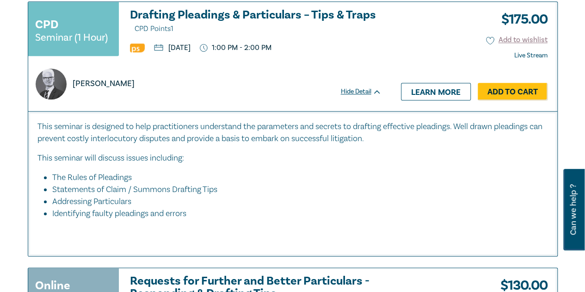
click at [316, 184] on li "Statements of Claim / Summons Drafting Tips" at bounding box center [295, 190] width 487 height 12
click at [498, 89] on link "Add to Cart" at bounding box center [513, 92] width 70 height 18
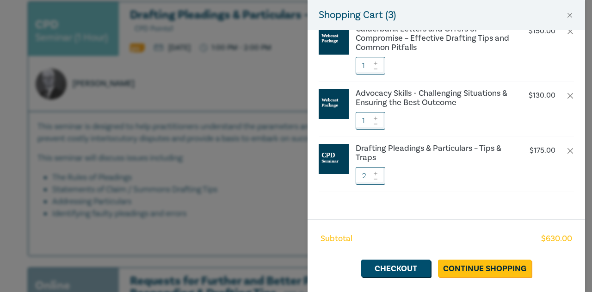
scroll to position [30, 0]
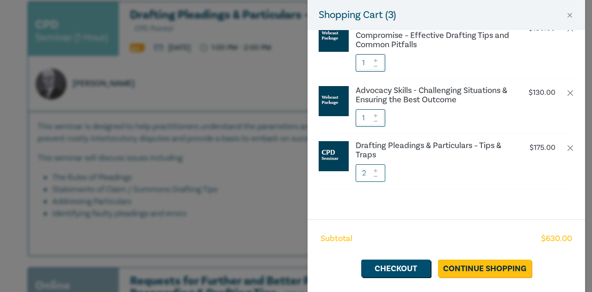
click at [366, 174] on input "2" at bounding box center [371, 173] width 30 height 18
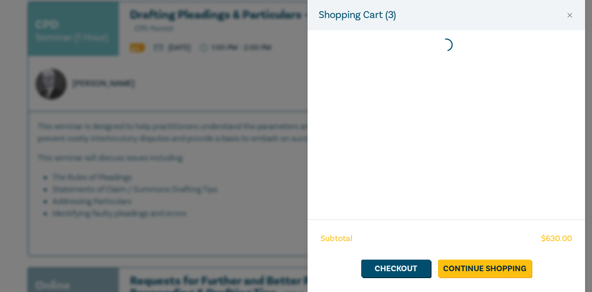
scroll to position [0, 0]
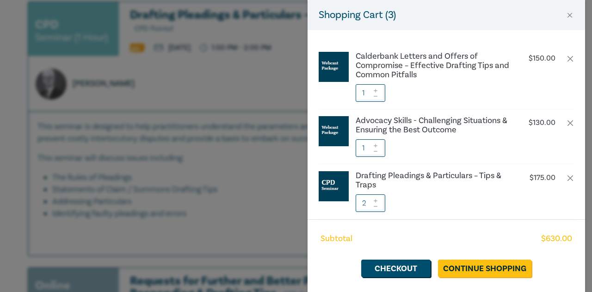
click at [377, 203] on span at bounding box center [375, 206] width 6 height 6
click at [387, 271] on link "Checkout" at bounding box center [395, 268] width 69 height 18
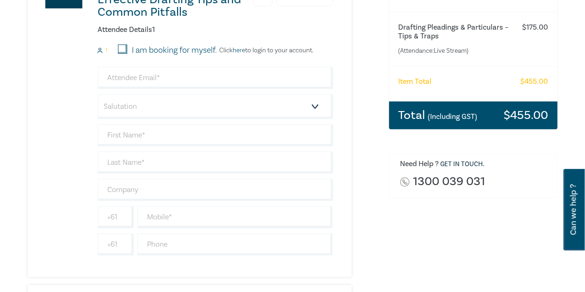
scroll to position [232, 0]
click at [463, 116] on small "(Including GST)" at bounding box center [452, 115] width 49 height 9
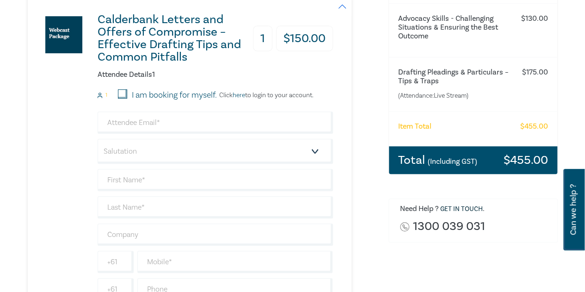
scroll to position [176, 0]
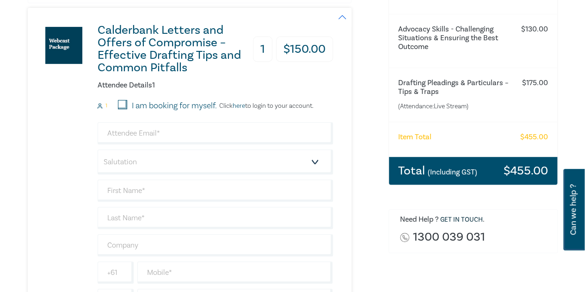
click at [441, 169] on small "(Including GST)" at bounding box center [452, 171] width 49 height 9
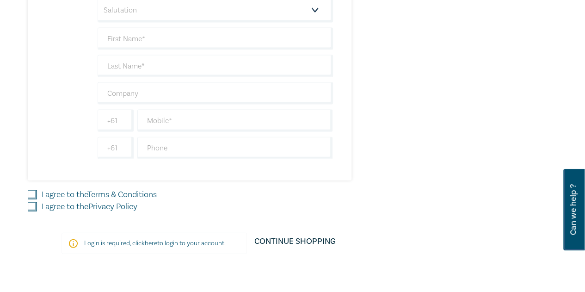
scroll to position [1024, 0]
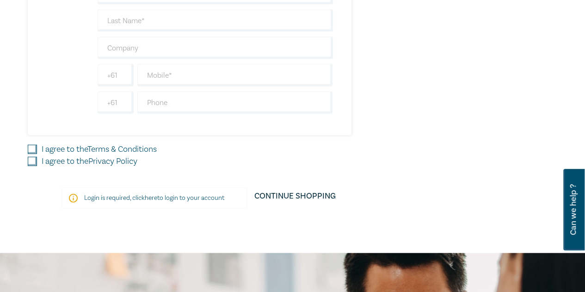
click at [34, 145] on input "I agree to the Terms & Conditions" at bounding box center [32, 149] width 9 height 9
checkbox input "true"
click at [33, 157] on input "I agree to the Privacy Policy" at bounding box center [32, 161] width 9 height 9
checkbox input "true"
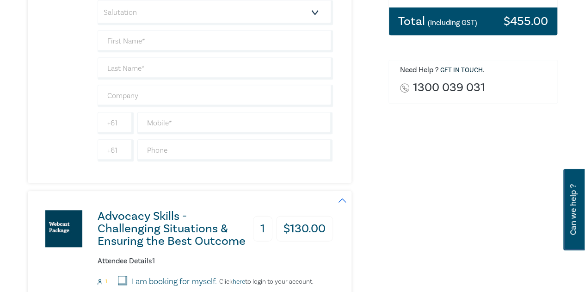
scroll to position [326, 0]
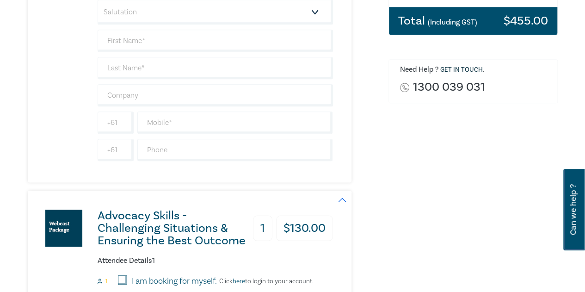
click at [438, 13] on div "Total (Including GST) $ 455.00" at bounding box center [473, 21] width 168 height 28
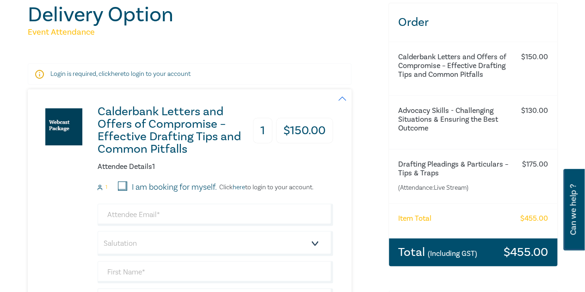
scroll to position [0, 0]
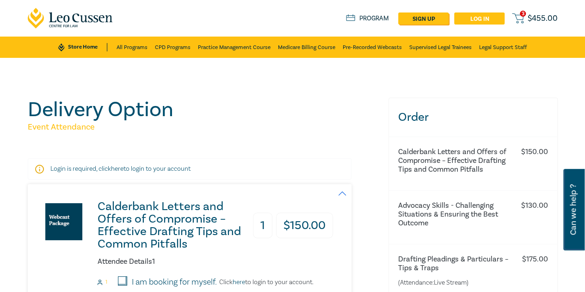
click at [497, 18] on link "Log in" at bounding box center [479, 18] width 50 height 12
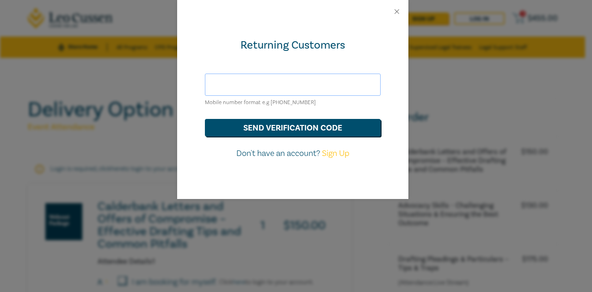
click at [253, 86] on input "text" at bounding box center [293, 85] width 176 height 22
click at [275, 89] on input "0403345146" at bounding box center [293, 85] width 176 height 22
type input "0"
type input "j"
paste input "LEOFAMILYCPD"
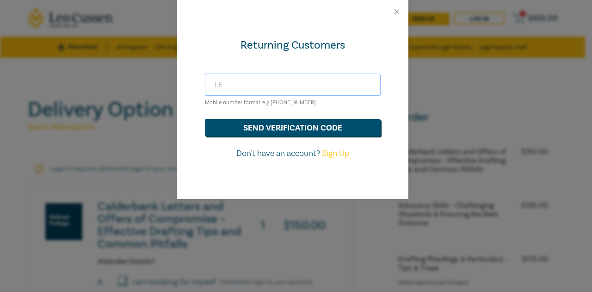
type input "L"
type input "0403345146"
click at [261, 123] on button "send verification code" at bounding box center [293, 128] width 176 height 18
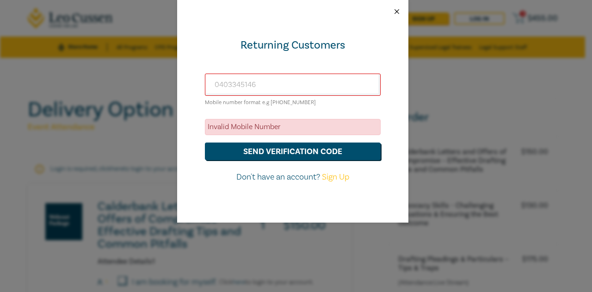
click at [397, 12] on button "Close" at bounding box center [397, 11] width 8 height 8
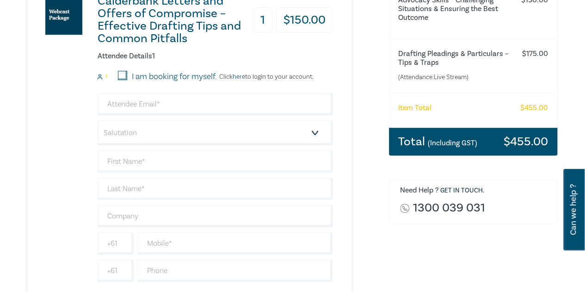
scroll to position [206, 0]
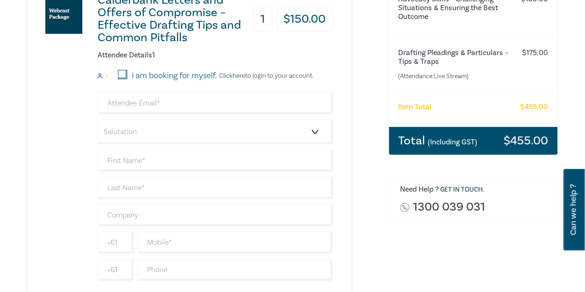
click at [468, 136] on h3 "Total (Including GST)" at bounding box center [437, 141] width 79 height 12
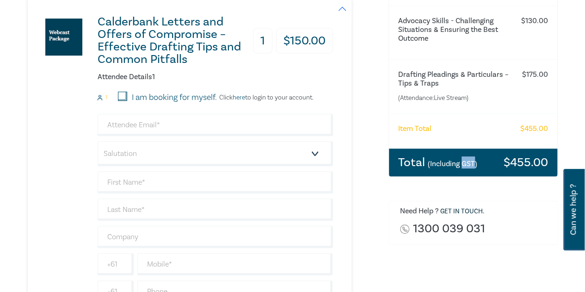
scroll to position [0, 0]
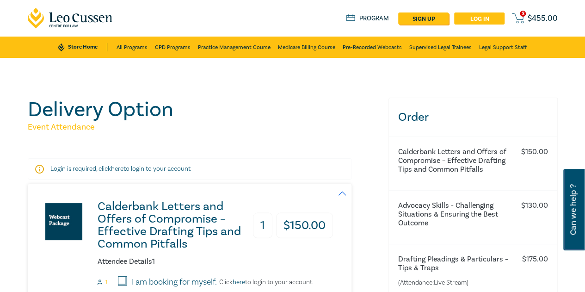
click at [488, 18] on link "Log in" at bounding box center [479, 18] width 50 height 12
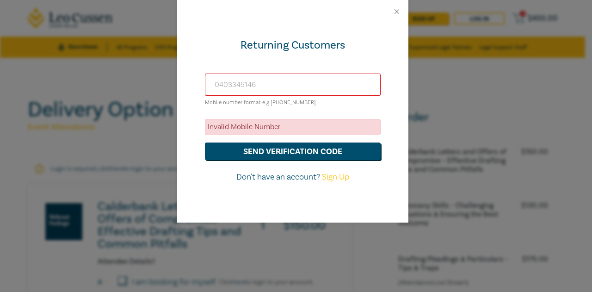
click at [259, 86] on input "0403345146" at bounding box center [293, 85] width 176 height 22
click at [119, 113] on div "Returning Customers 0403345146 Mobile number format e.g +61 000000000 Invalid M…" at bounding box center [296, 146] width 592 height 292
click at [281, 86] on input "0403345146" at bounding box center [293, 85] width 176 height 22
paste input "[EMAIL_ADDRESS][DOMAIN_NAME]"
drag, startPoint x: 254, startPoint y: 83, endPoint x: 188, endPoint y: 82, distance: 66.6
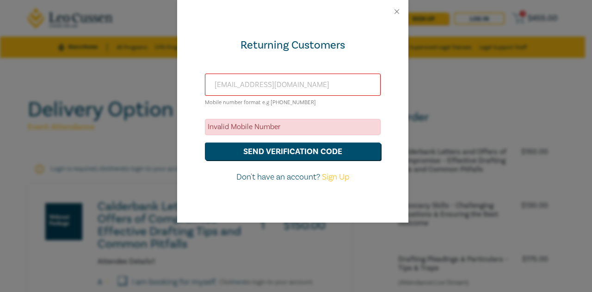
click at [188, 82] on div "Returning Customers 0403345146jzankin@leocussen.edu.au Mobile number format e.g…" at bounding box center [292, 122] width 231 height 199
type input "[EMAIL_ADDRESS][DOMAIN_NAME]"
click at [253, 148] on button "send verification code" at bounding box center [293, 151] width 176 height 18
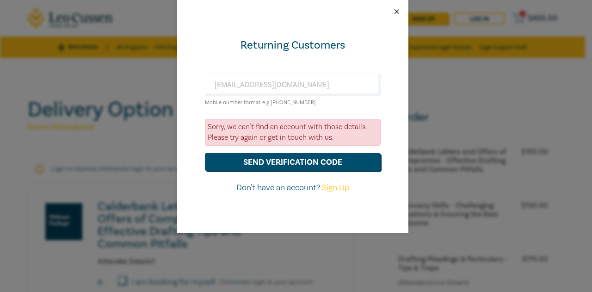
click at [395, 10] on button "Close" at bounding box center [397, 11] width 8 height 8
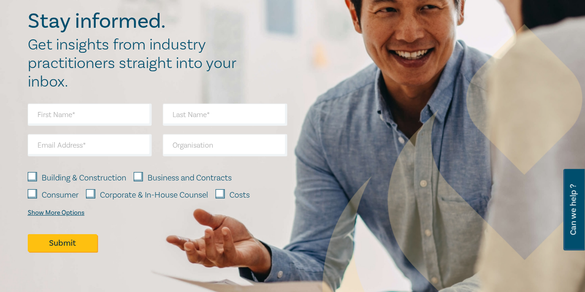
scroll to position [1386, 0]
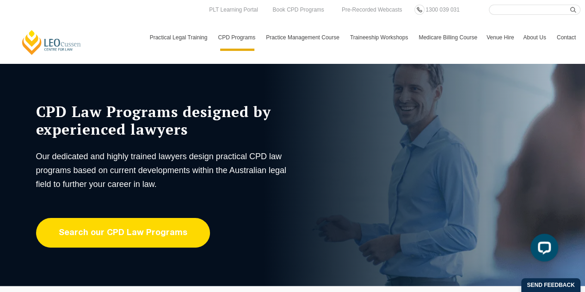
click at [125, 238] on link "Search our CPD Law Programs" at bounding box center [123, 233] width 174 height 30
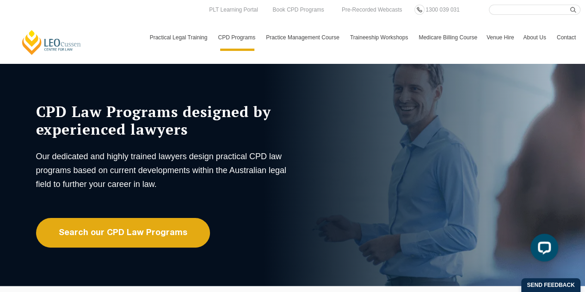
click at [568, 38] on link "Contact" at bounding box center [566, 37] width 28 height 27
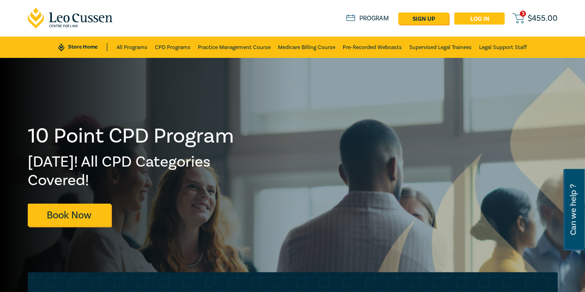
click at [494, 16] on link "Log in" at bounding box center [479, 18] width 50 height 12
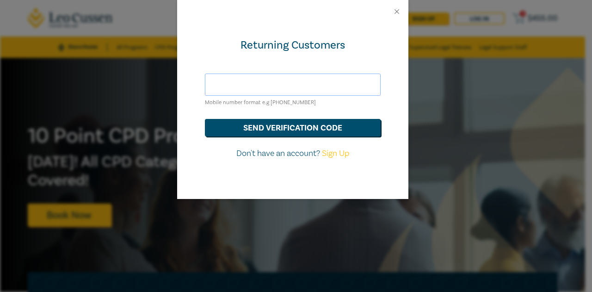
click at [224, 86] on input "text" at bounding box center [293, 85] width 176 height 22
type input "[EMAIL_ADDRESS][DOMAIN_NAME]"
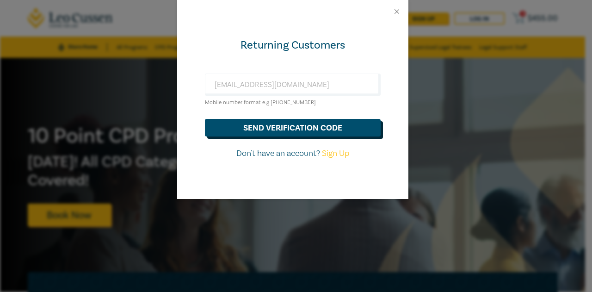
click at [289, 128] on button "send verification code" at bounding box center [293, 128] width 176 height 18
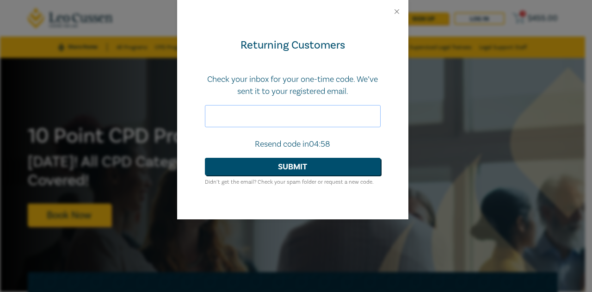
click at [266, 116] on input "text" at bounding box center [293, 116] width 176 height 22
paste input "424610"
type input "424610"
click at [205, 158] on button "Submit" at bounding box center [293, 167] width 176 height 18
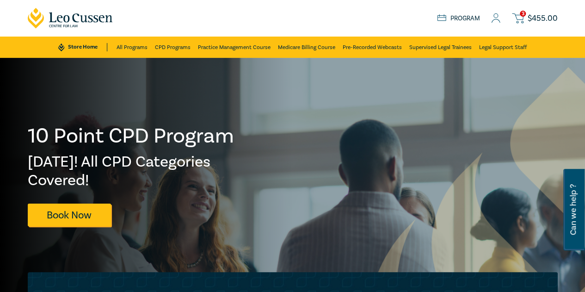
click at [522, 14] on span "3" at bounding box center [523, 14] width 6 height 6
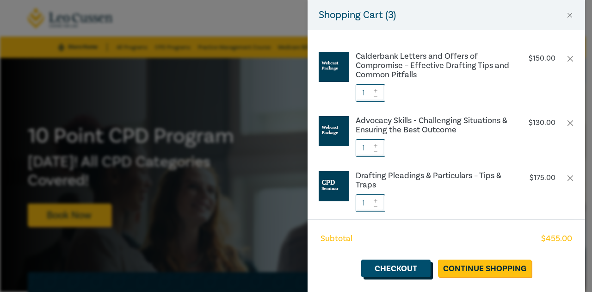
click at [407, 270] on link "Checkout" at bounding box center [395, 268] width 69 height 18
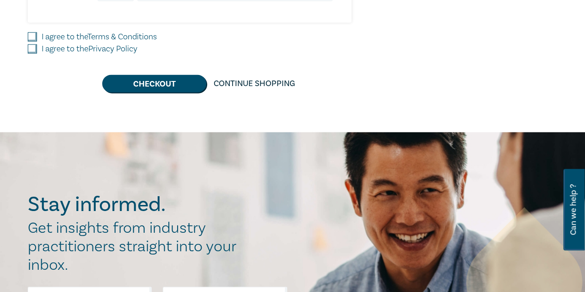
scroll to position [1111, 0]
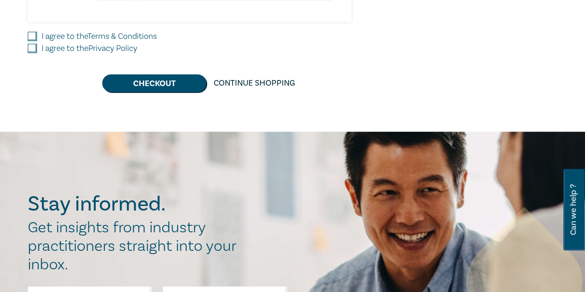
click at [31, 32] on input "I agree to the Terms & Conditions" at bounding box center [32, 36] width 9 height 9
checkbox input "true"
click at [31, 45] on input "I agree to the Privacy Policy" at bounding box center [32, 48] width 9 height 9
checkbox input "true"
click at [177, 80] on button "Checkout" at bounding box center [154, 83] width 104 height 18
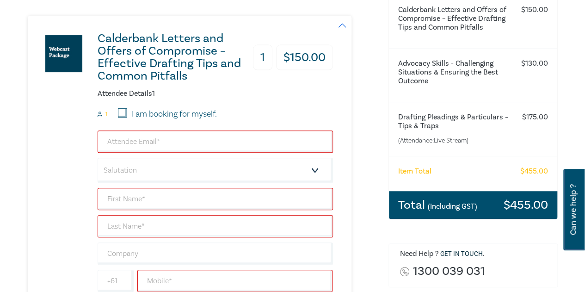
scroll to position [175, 0]
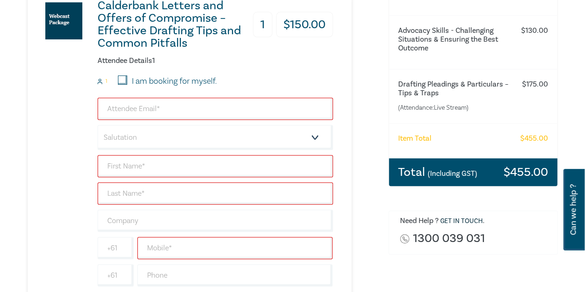
click at [123, 76] on input "I am booking for myself." at bounding box center [122, 79] width 9 height 9
checkbox input "true"
type input "[EMAIL_ADDRESS][DOMAIN_NAME]"
type input "[PERSON_NAME]"
type input "Zankin"
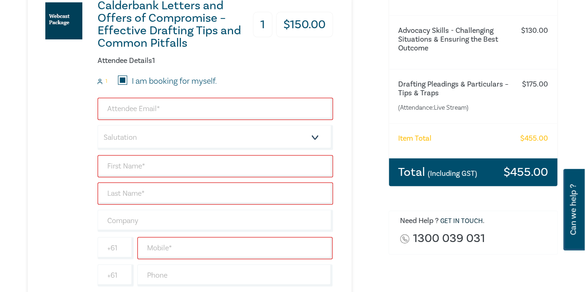
type input "0403345146"
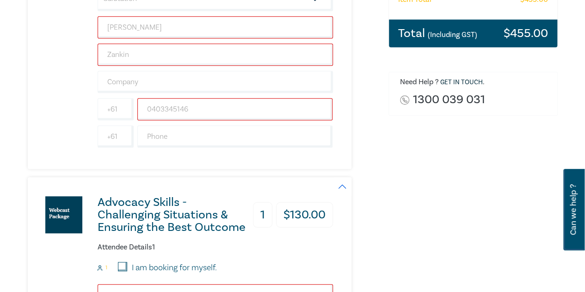
scroll to position [430, 0]
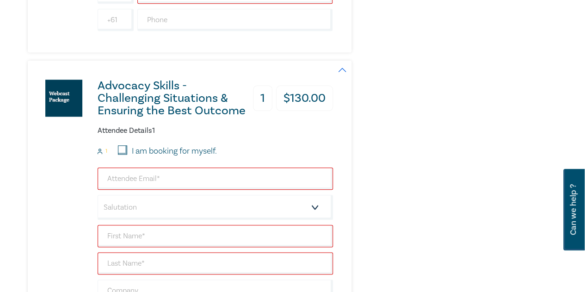
click at [122, 148] on input "I am booking for myself." at bounding box center [122, 149] width 9 height 9
checkbox input "true"
type input "[EMAIL_ADDRESS][DOMAIN_NAME]"
type input "[PERSON_NAME]"
type input "Zankin"
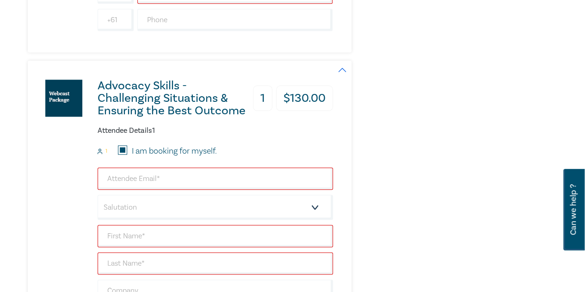
type input "0403345146"
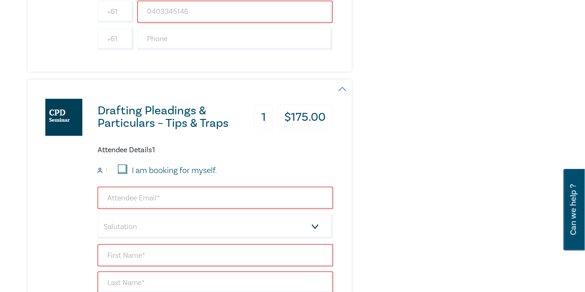
scroll to position [737, 0]
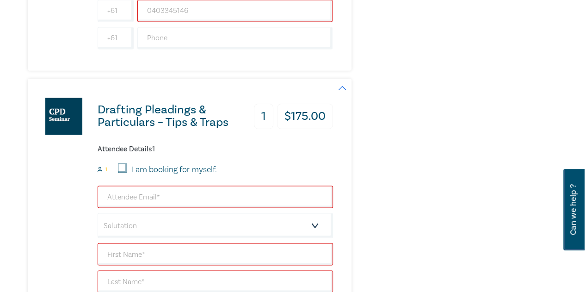
click at [119, 167] on input "I am booking for myself." at bounding box center [122, 167] width 9 height 9
checkbox input "true"
type input "[EMAIL_ADDRESS][DOMAIN_NAME]"
type input "[PERSON_NAME]"
type input "Zankin"
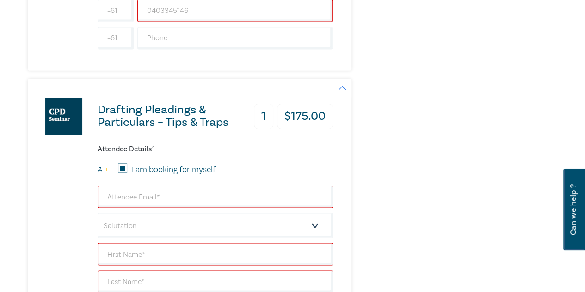
type input "0403345146"
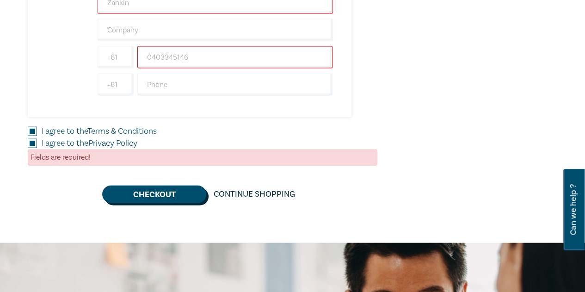
click at [117, 191] on button "Checkout" at bounding box center [154, 194] width 104 height 18
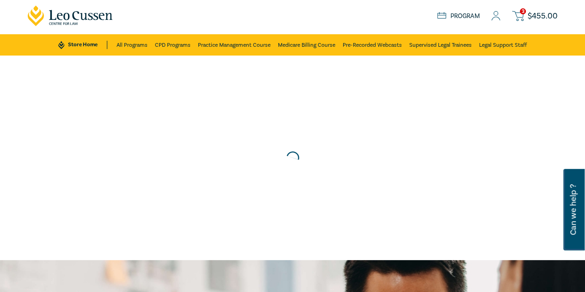
scroll to position [0, 0]
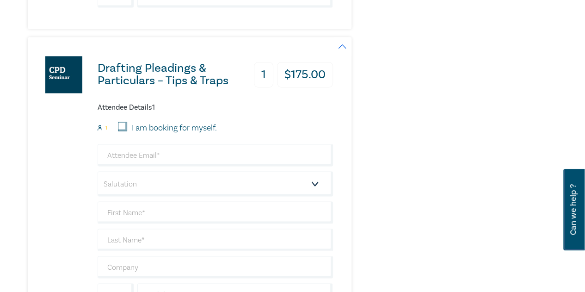
scroll to position [778, 0]
click at [124, 126] on input "I am booking for myself." at bounding box center [122, 126] width 9 height 9
checkbox input "true"
type input "[EMAIL_ADDRESS][DOMAIN_NAME]"
type input "Juanita"
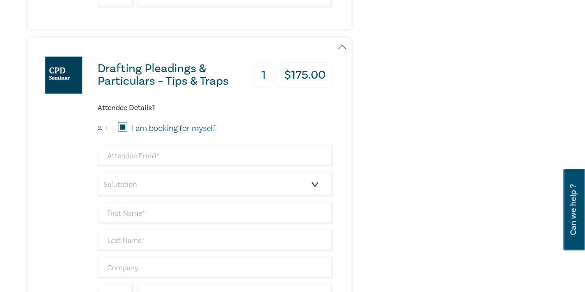
type input "Zankin"
type input "0403345146"
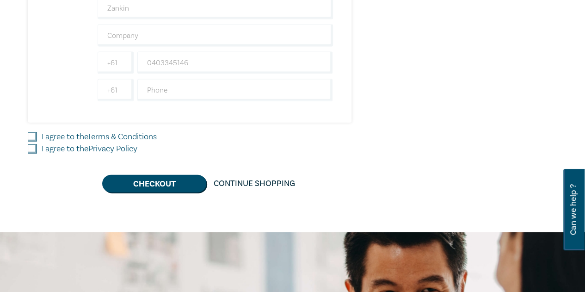
scroll to position [1011, 0]
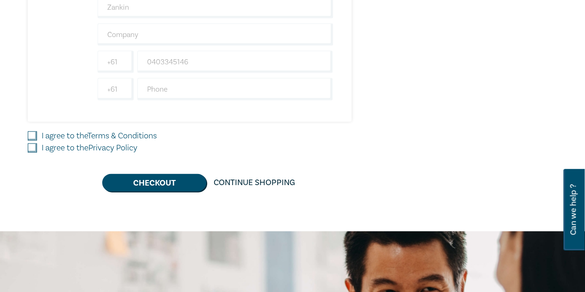
click at [32, 131] on input "I agree to the Terms & Conditions" at bounding box center [32, 135] width 9 height 9
checkbox input "true"
click at [32, 143] on input "I agree to the Privacy Policy" at bounding box center [32, 147] width 9 height 9
checkbox input "true"
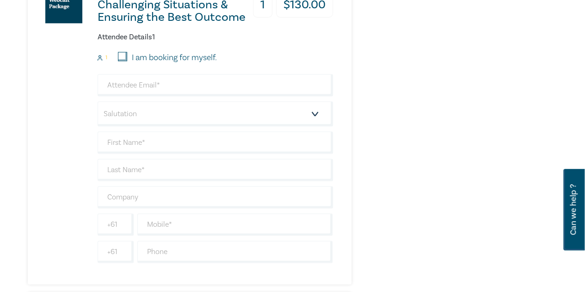
scroll to position [515, 0]
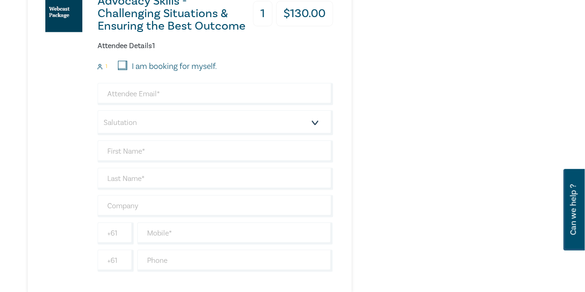
click at [122, 64] on input "I am booking for myself." at bounding box center [122, 65] width 9 height 9
checkbox input "true"
type input "jzankin@leocussen.edu.au"
type input "Juanita"
type input "Zankin"
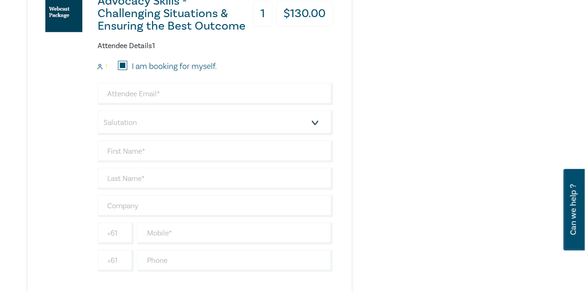
type input "0403345146"
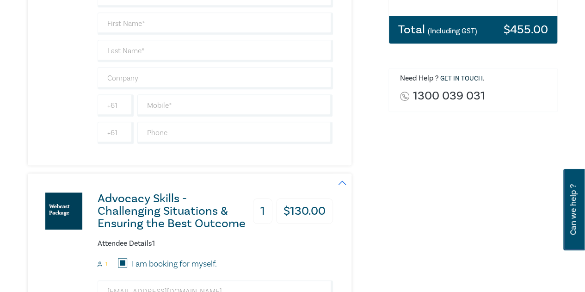
scroll to position [181, 0]
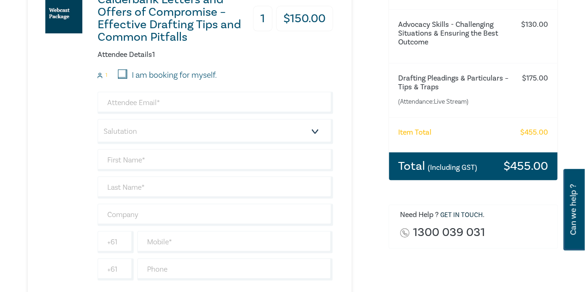
click at [121, 75] on input "I am booking for myself." at bounding box center [122, 73] width 9 height 9
checkbox input "true"
type input "jzankin@leocussen.edu.au"
type input "Juanita"
type input "Zankin"
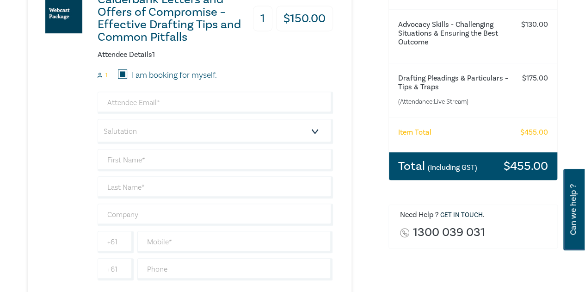
type input "0403345146"
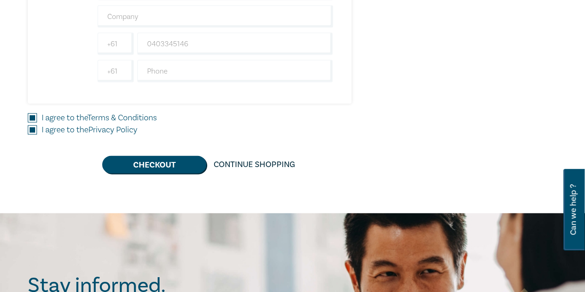
scroll to position [1030, 0]
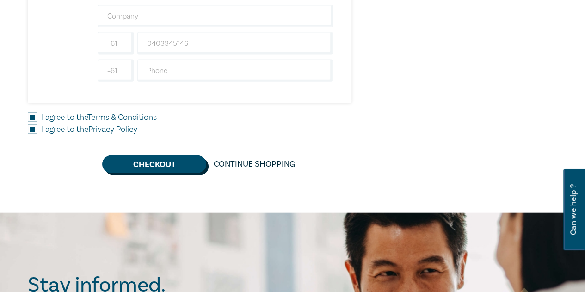
click at [148, 155] on button "Checkout" at bounding box center [154, 164] width 104 height 18
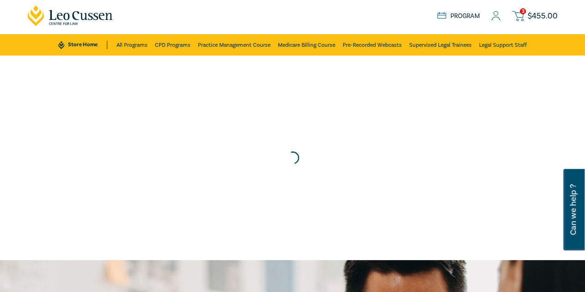
scroll to position [0, 0]
